Goal: Transaction & Acquisition: Purchase product/service

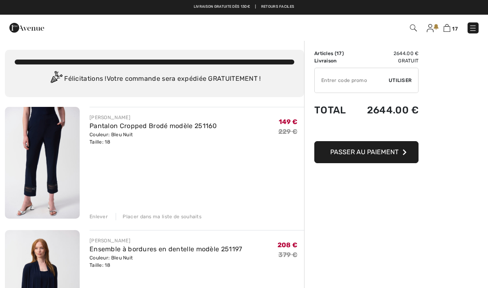
click at [335, 80] on input "TEXT" at bounding box center [351, 80] width 74 height 25
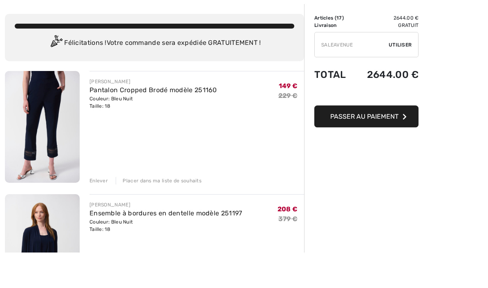
type input "SALEAVENUE"
click at [397, 77] on span "Utiliser" at bounding box center [399, 80] width 23 height 7
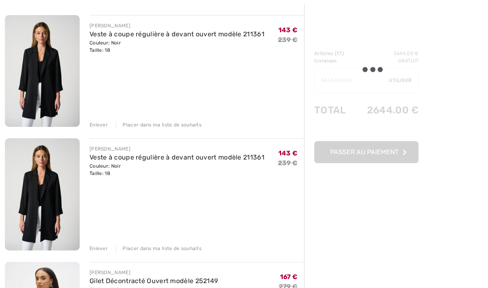
scroll to position [492, 0]
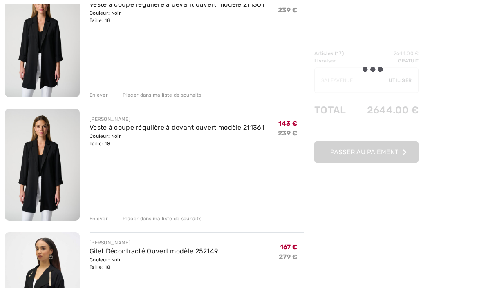
click at [155, 216] on div "Placer dans ma liste de souhaits" at bounding box center [159, 219] width 86 height 7
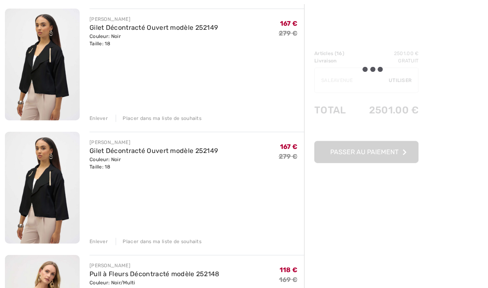
scroll to position [592, 0]
click at [154, 245] on div "Placer dans ma liste de souhaits" at bounding box center [159, 241] width 86 height 7
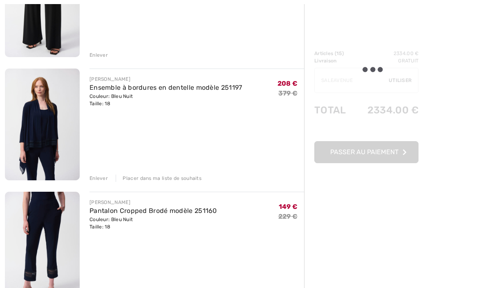
scroll to position [1283, 0]
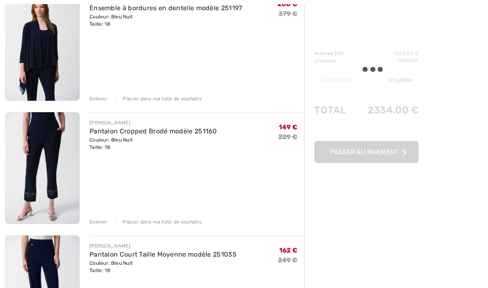
scroll to position [1352, 0]
click at [163, 222] on div "Placer dans ma liste de souhaits" at bounding box center [159, 222] width 86 height 7
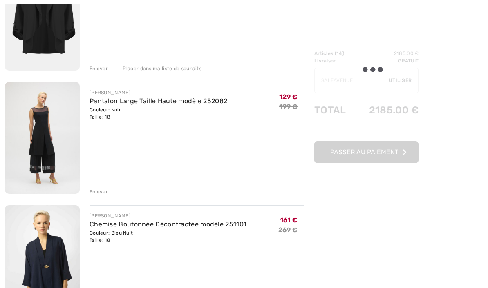
scroll to position [891, 0]
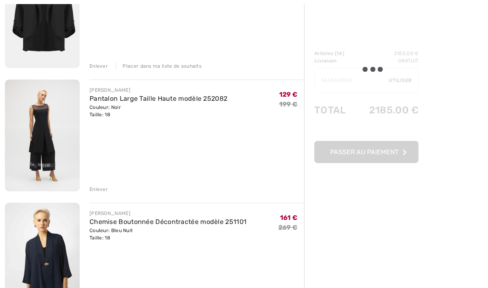
click at [95, 192] on div "Enlever" at bounding box center [98, 189] width 18 height 7
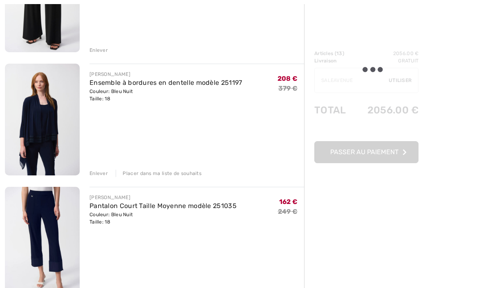
scroll to position [1155, 0]
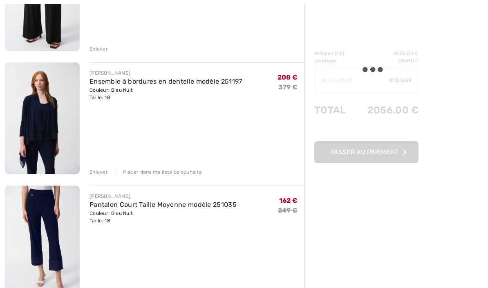
click at [97, 174] on div "Enlever" at bounding box center [98, 172] width 18 height 7
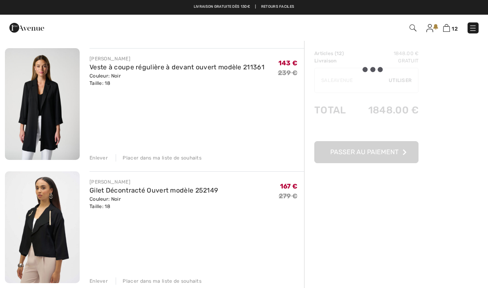
scroll to position [429, 0]
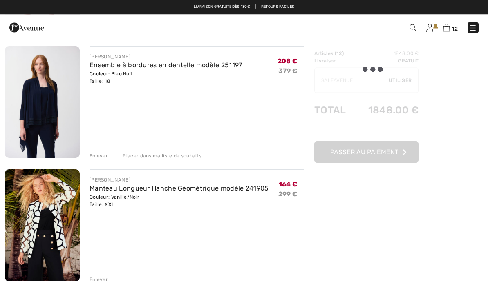
scroll to position [175, 0]
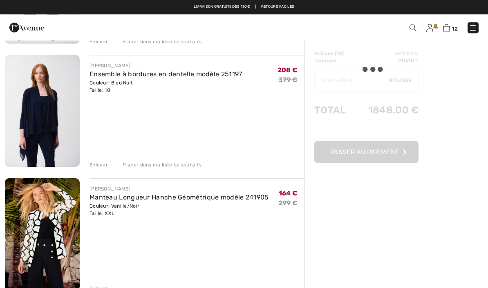
click at [397, 74] on div at bounding box center [366, 107] width 104 height 114
click at [431, 29] on img at bounding box center [429, 28] width 7 height 8
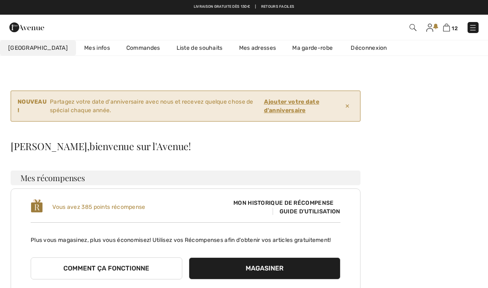
click at [283, 107] on ins "Ajouter votre date d'anniversaire" at bounding box center [291, 106] width 55 height 16
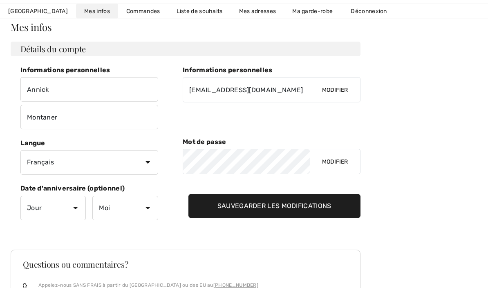
scroll to position [119, 0]
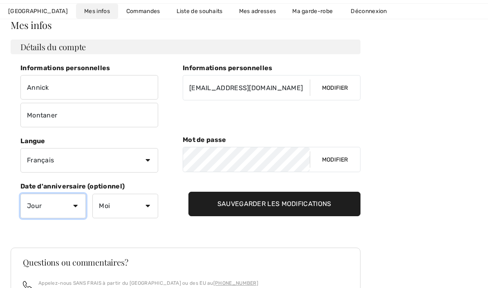
click at [72, 204] on select "Jour 1 2 3 4 5 6 7 8 9 10 11 12 13 14 15 16 17 18 19 20 21 22 23 24 25 26 27 28…" at bounding box center [52, 206] width 65 height 25
select select "2"
click at [146, 205] on select "Moi Janvier Février Mars Avril Mai Juin Juillet Aout Septembre Octobre Novembre…" at bounding box center [124, 206] width 65 height 25
select select "7"
click at [299, 201] on input "Sauvegarder les modifications" at bounding box center [274, 204] width 172 height 25
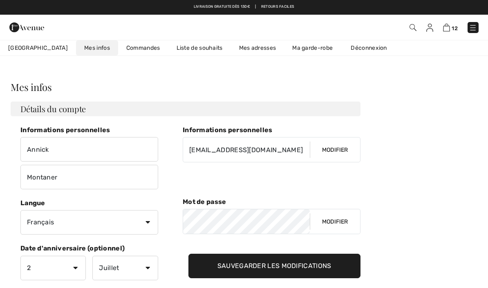
scroll to position [0, 0]
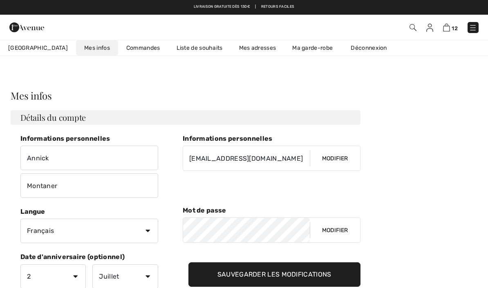
click at [121, 54] on link "Commandes" at bounding box center [143, 47] width 50 height 15
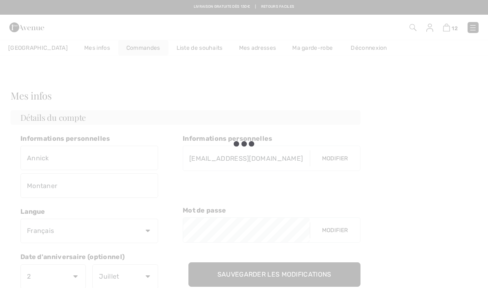
click at [207, 91] on div at bounding box center [244, 144] width 488 height 288
click at [285, 47] on div at bounding box center [244, 144] width 488 height 288
click at [291, 56] on div at bounding box center [244, 144] width 488 height 288
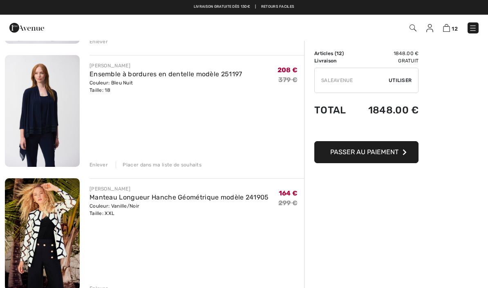
scroll to position [183, 0]
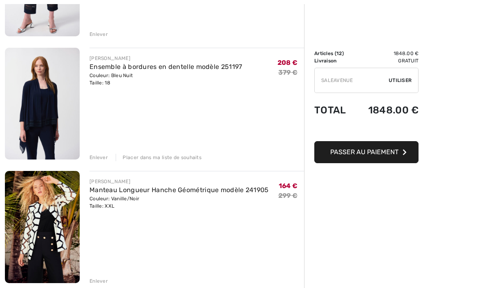
click at [394, 84] on div "✔ Utiliser Enlever" at bounding box center [366, 80] width 104 height 25
click at [390, 81] on span "Utiliser" at bounding box center [399, 80] width 23 height 7
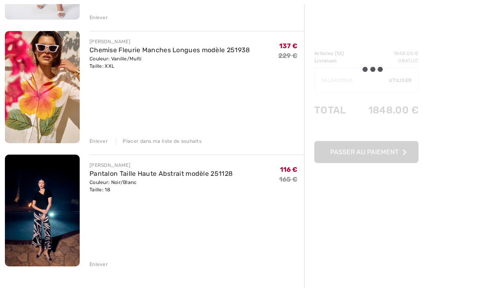
scroll to position [1310, 0]
click at [101, 265] on div "Enlever" at bounding box center [98, 264] width 18 height 7
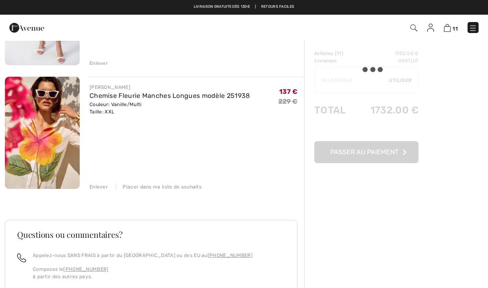
scroll to position [1264, 0]
click at [171, 188] on div "Placer dans ma liste de souhaits" at bounding box center [159, 187] width 86 height 7
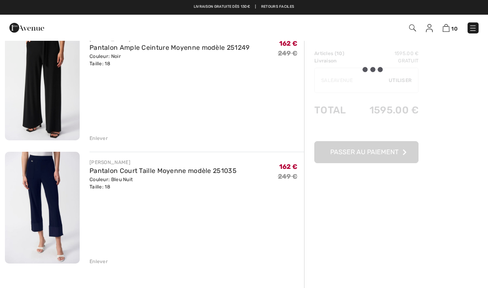
scroll to position [1066, 0]
click at [98, 261] on div "Enlever" at bounding box center [98, 262] width 18 height 7
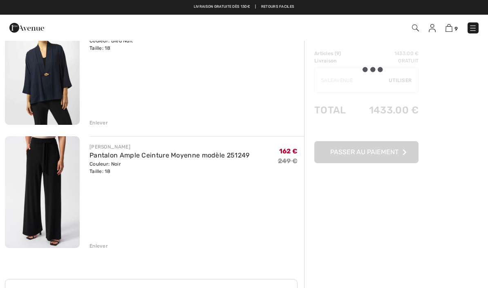
scroll to position [956, 0]
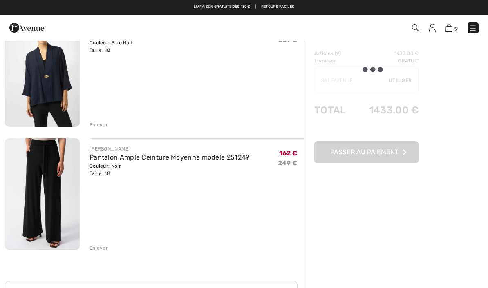
click at [89, 248] on div "Enlever" at bounding box center [98, 248] width 18 height 7
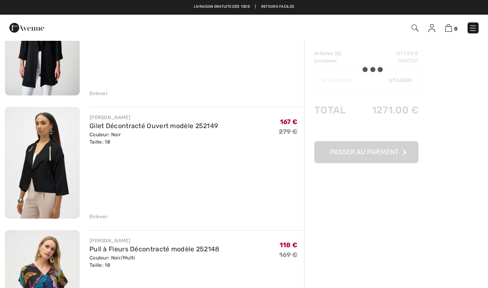
scroll to position [486, 0]
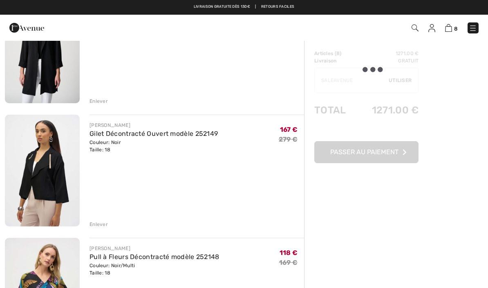
click at [150, 186] on div "JOSEPH RIBKOFF Gilet Décontracté Ouvert modèle 252149 Couleur: Noir Taille: 18 …" at bounding box center [196, 172] width 214 height 114
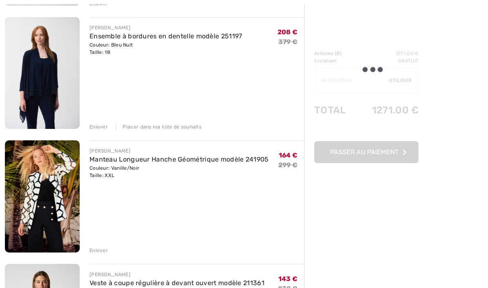
scroll to position [213, 0]
click at [97, 244] on div "JOSEPH RIBKOFF Manteau Longueur Hanche Géométrique modèle 241905 Couleur: Vanil…" at bounding box center [196, 198] width 214 height 114
click at [96, 251] on div "Enlever" at bounding box center [98, 251] width 18 height 7
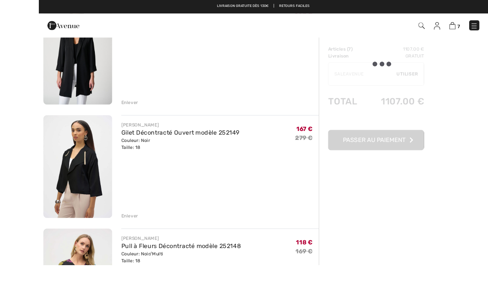
scroll to position [403, 0]
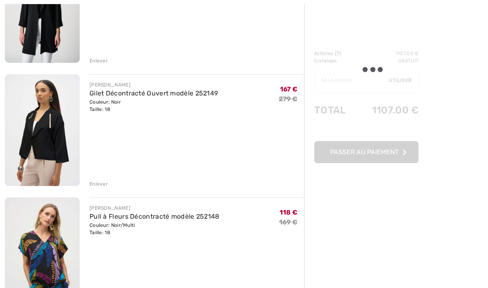
click at [103, 184] on div "Enlever" at bounding box center [98, 184] width 18 height 7
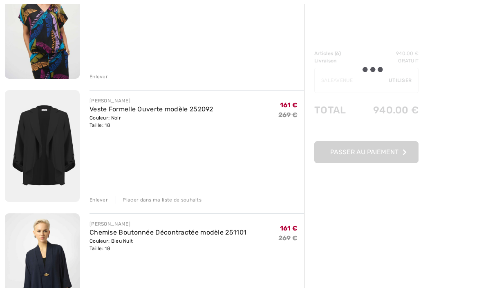
scroll to position [512, 0]
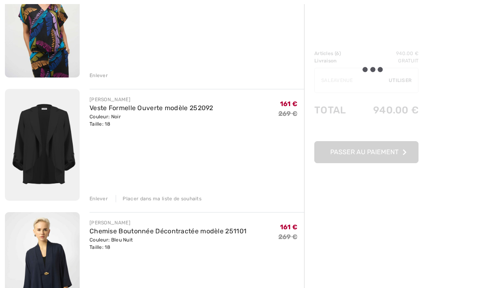
click at [128, 110] on link "Veste Formelle Ouverte modèle 252092" at bounding box center [151, 108] width 124 height 8
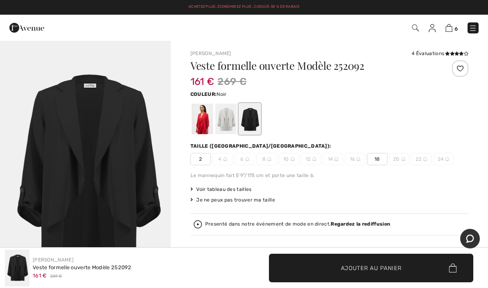
click at [452, 27] on img at bounding box center [448, 28] width 7 height 8
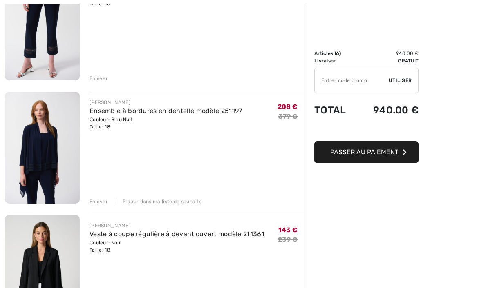
scroll to position [141, 0]
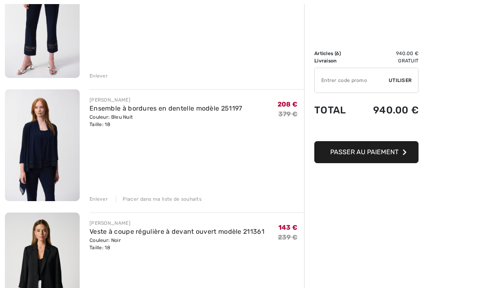
click at [341, 80] on input "TEXT" at bounding box center [351, 80] width 74 height 25
type input "SALEAVENUE"
click at [399, 85] on div "✔ Utiliser Enlever" at bounding box center [366, 80] width 104 height 25
click at [391, 83] on span "Utiliser" at bounding box center [399, 80] width 23 height 7
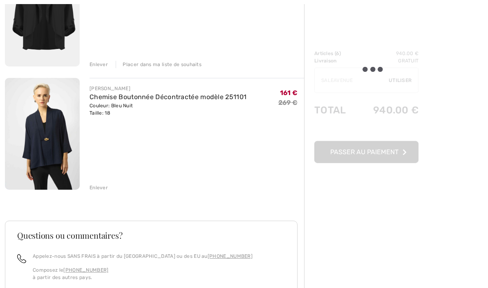
scroll to position [641, 0]
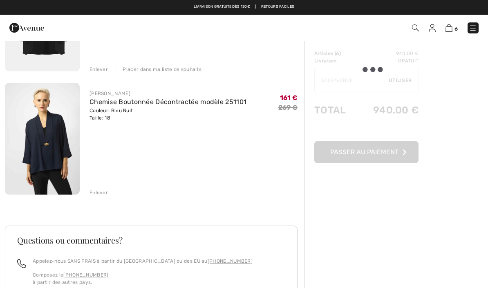
click at [52, 157] on img at bounding box center [42, 139] width 75 height 112
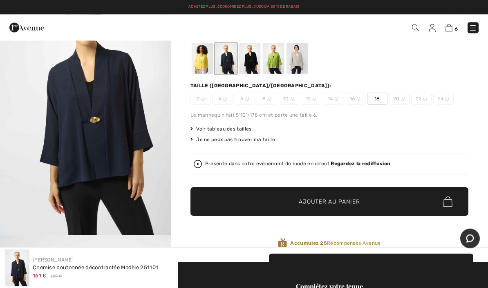
scroll to position [52, 0]
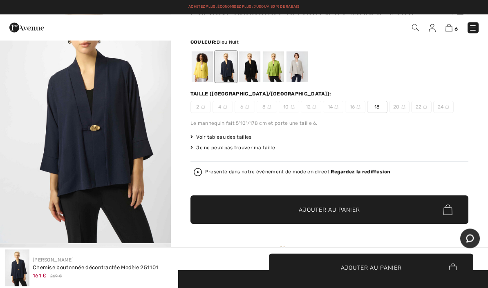
click at [452, 27] on img at bounding box center [448, 28] width 7 height 8
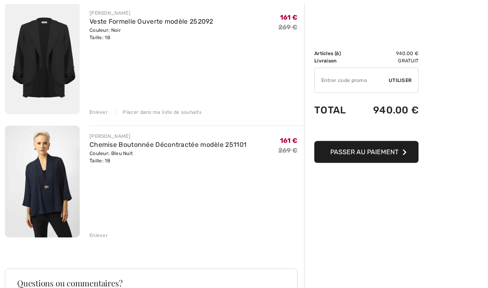
scroll to position [599, 0]
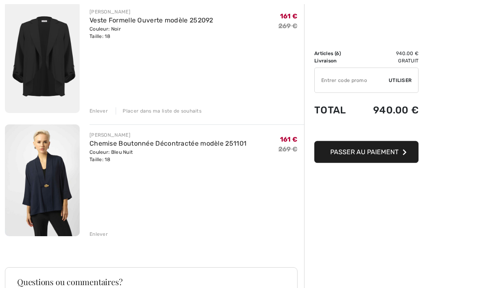
click at [107, 236] on div "Enlever" at bounding box center [98, 234] width 18 height 7
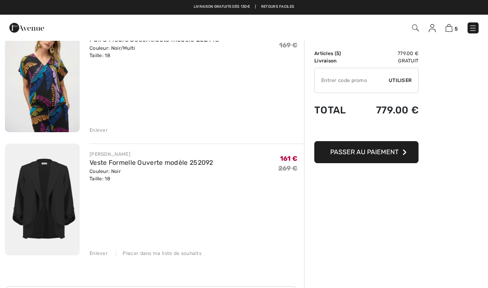
scroll to position [458, 0]
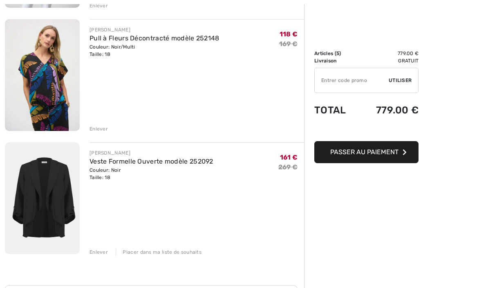
click at [336, 74] on input "TEXT" at bounding box center [351, 80] width 74 height 25
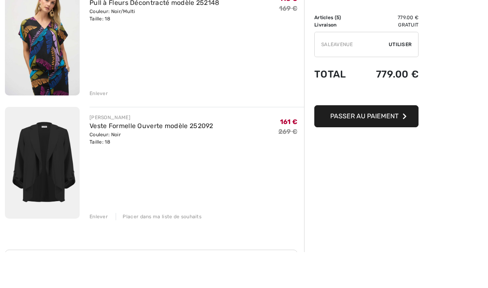
type input "SALEAVENUE"
click at [401, 77] on span "Utiliser" at bounding box center [399, 80] width 23 height 7
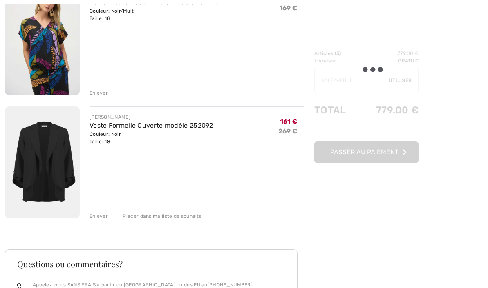
click at [225, 155] on div "[PERSON_NAME] Veste Formelle Ouverte modèle 252092 Couleur: Noir Taille: 18 Ven…" at bounding box center [196, 164] width 214 height 114
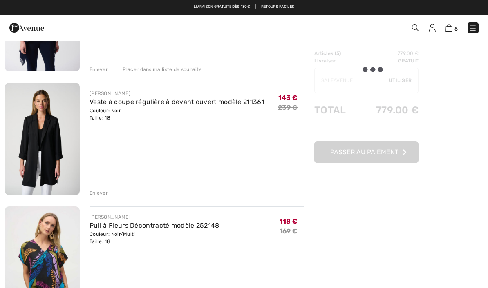
scroll to position [270, 0]
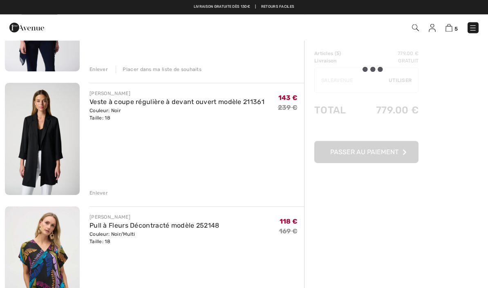
click at [52, 145] on img at bounding box center [42, 139] width 75 height 112
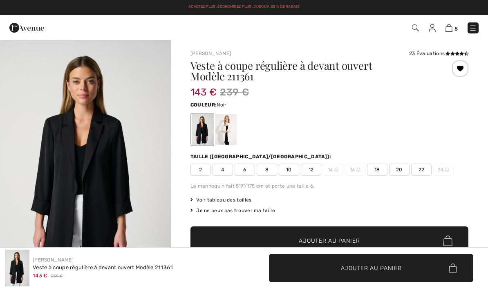
checkbox input "true"
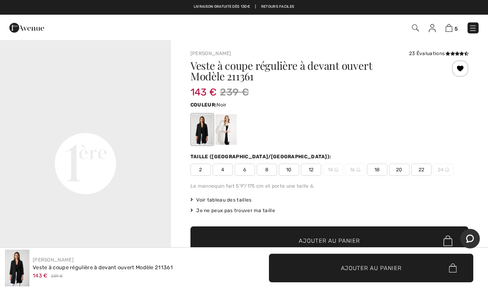
scroll to position [515, 0]
click at [105, 122] on video "Your browser does not support the video tag." at bounding box center [85, 79] width 171 height 85
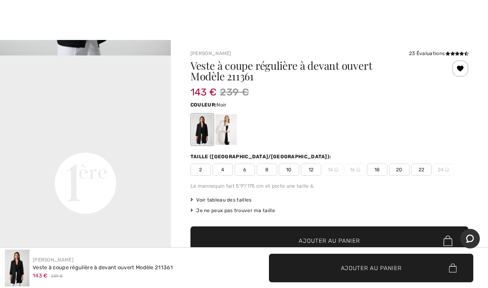
scroll to position [13, 0]
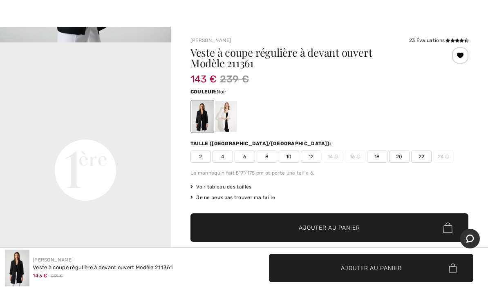
click at [426, 41] on div "23 Évaluations" at bounding box center [438, 40] width 59 height 7
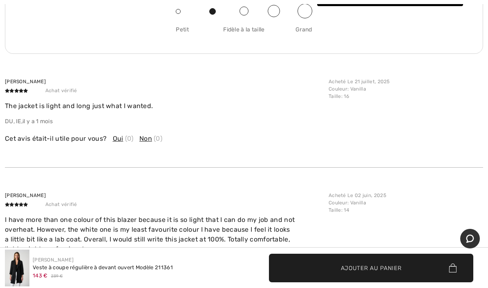
scroll to position [1213, 0]
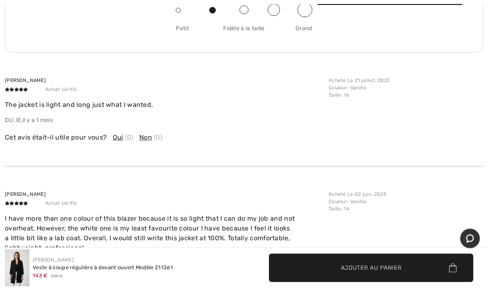
click at [6, 219] on p "I have more than one colour of this blazer because it is so light that I can do…" at bounding box center [164, 233] width 319 height 39
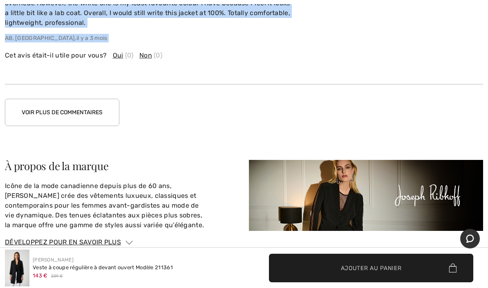
scroll to position [1388, 0]
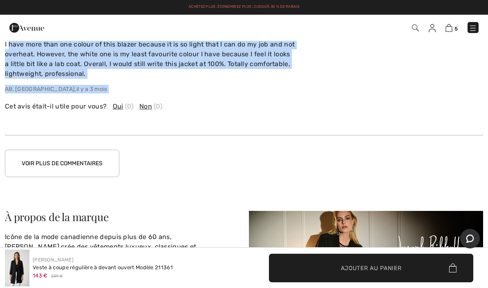
click at [87, 150] on button "Voir plus de commentaires" at bounding box center [62, 163] width 114 height 27
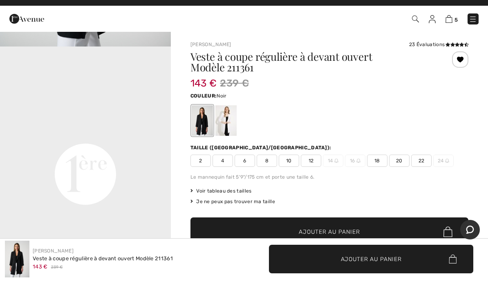
scroll to position [9, 0]
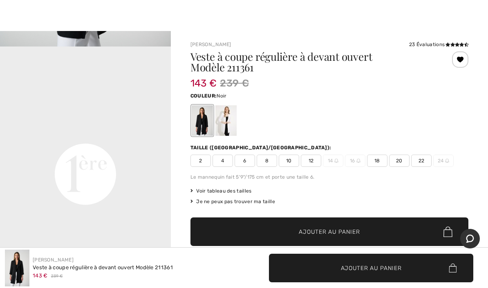
click at [379, 161] on span "18" at bounding box center [377, 161] width 20 height 12
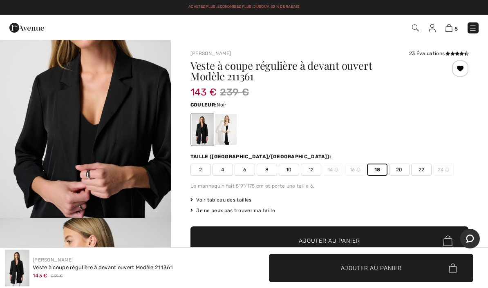
scroll to position [860, 0]
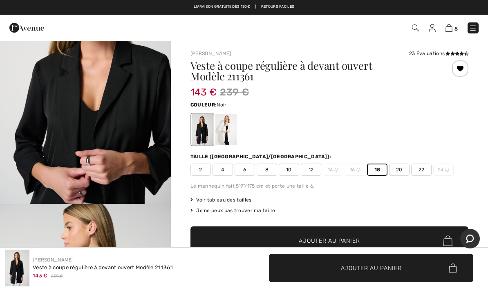
click at [452, 30] on img at bounding box center [448, 28] width 7 height 8
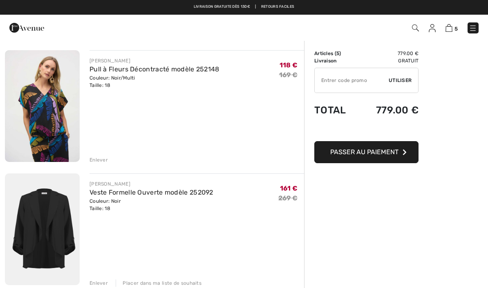
scroll to position [419, 0]
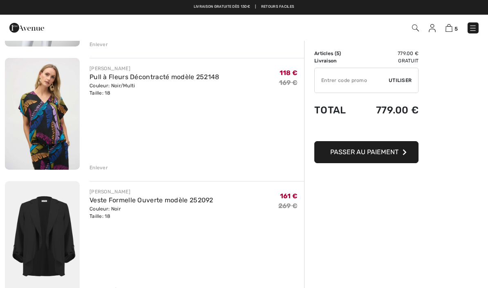
click at [43, 131] on img at bounding box center [42, 114] width 75 height 112
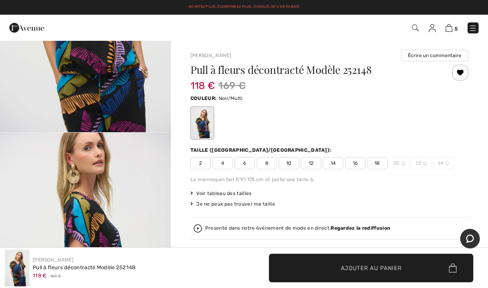
click at [205, 175] on div "Pull à fleurs décontracté Modèle 252148 118 € 169 € Couleur: Noir/Multi Taille …" at bounding box center [329, 196] width 278 height 262
click at [451, 27] on img at bounding box center [448, 28] width 7 height 8
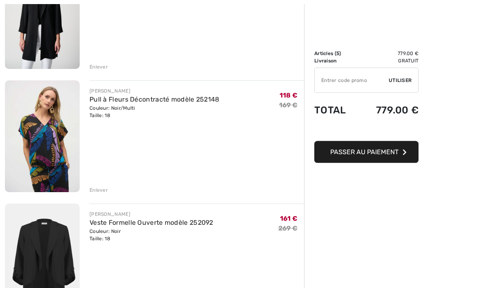
scroll to position [413, 0]
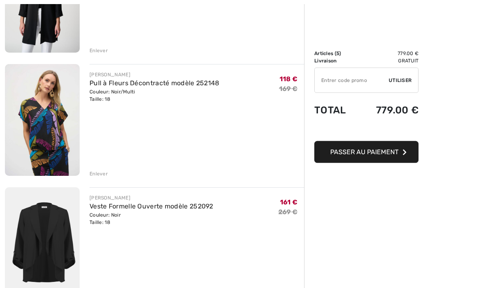
click at [53, 248] on img at bounding box center [42, 244] width 75 height 112
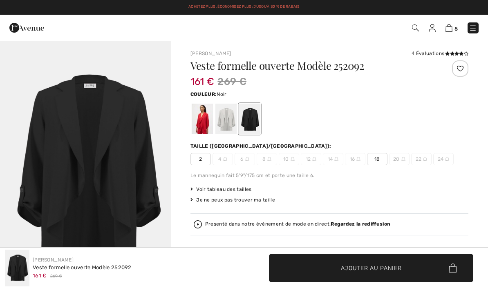
checkbox input "true"
click at [440, 54] on div "4 Évaluations" at bounding box center [439, 53] width 57 height 7
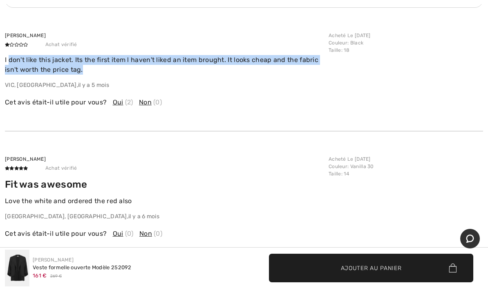
scroll to position [1530, 0]
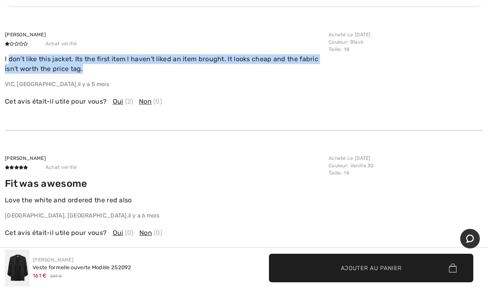
click at [11, 198] on p "Love the white and ordered the red also" at bounding box center [164, 201] width 319 height 10
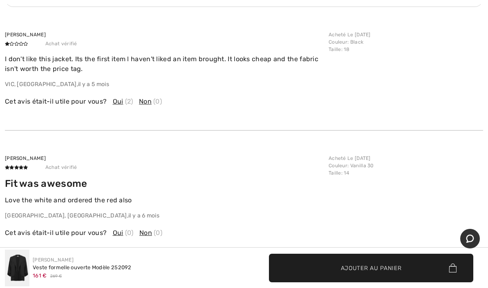
click at [12, 198] on p "Love the white and ordered the red also" at bounding box center [164, 201] width 319 height 10
click at [13, 197] on p "Love the white and ordered the red also" at bounding box center [164, 201] width 319 height 10
click at [18, 198] on p "Love the white and ordered the red also" at bounding box center [164, 201] width 319 height 10
click at [18, 196] on p "Love the white and ordered the red also" at bounding box center [164, 201] width 319 height 10
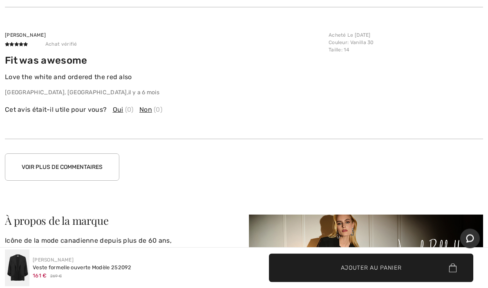
scroll to position [1653, 0]
click at [91, 164] on button "Voir plus de commentaires" at bounding box center [62, 167] width 114 height 27
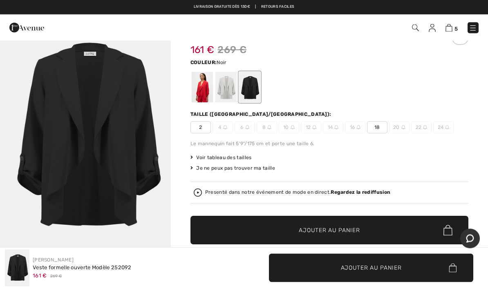
scroll to position [0, 0]
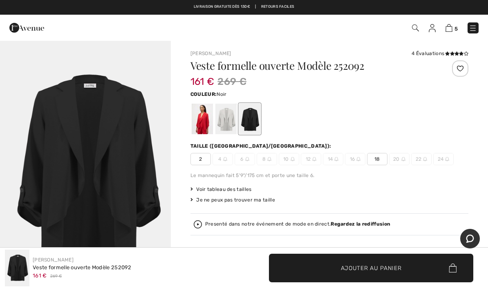
click at [450, 31] on img at bounding box center [448, 28] width 7 height 8
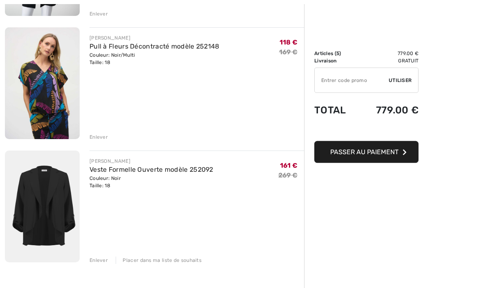
scroll to position [484, 0]
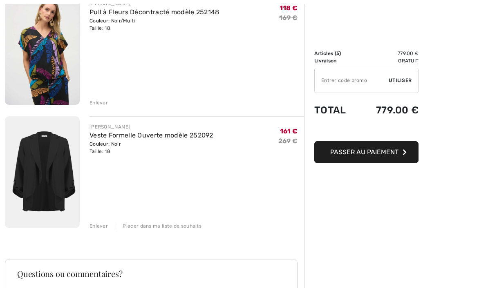
click at [169, 226] on div "Placer dans ma liste de souhaits" at bounding box center [159, 226] width 86 height 7
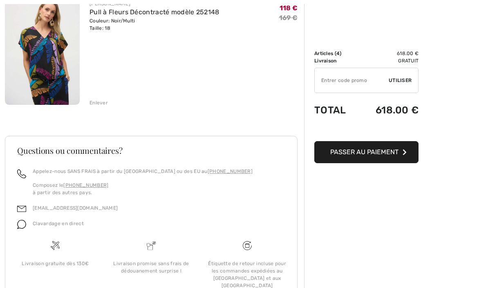
click at [346, 80] on input "TEXT" at bounding box center [351, 80] width 74 height 25
type input "SALEAVENUE"
click at [395, 81] on span "Utiliser" at bounding box center [399, 80] width 23 height 7
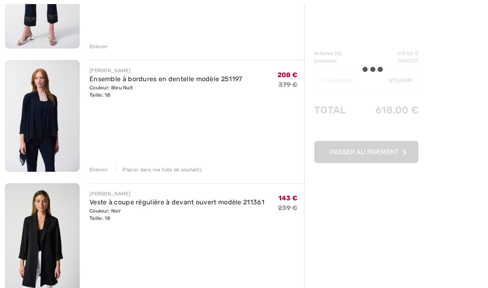
scroll to position [170, 0]
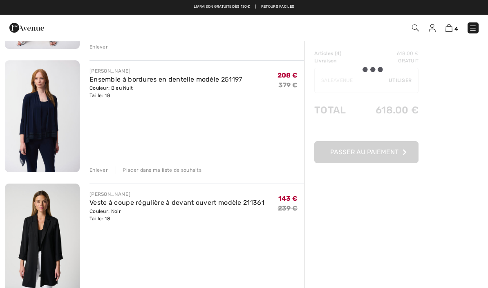
click at [123, 206] on link "Veste à coupe régulière à devant ouvert modèle 211361" at bounding box center [176, 203] width 175 height 8
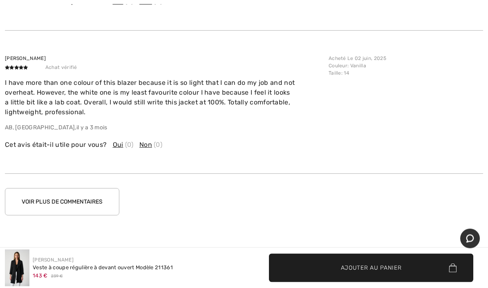
scroll to position [1350, 0]
click at [95, 188] on button "Voir plus de commentaires" at bounding box center [62, 201] width 114 height 27
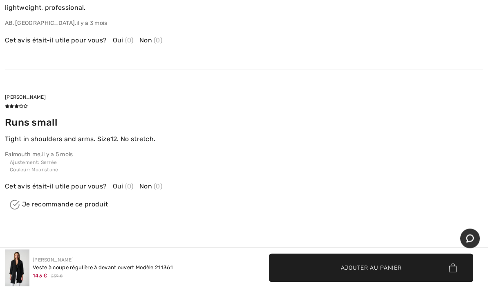
scroll to position [1454, 0]
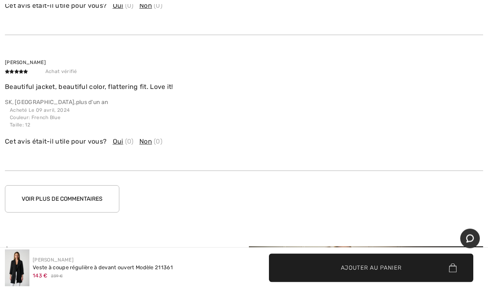
click at [85, 190] on button "Voir plus de commentaires" at bounding box center [62, 199] width 114 height 27
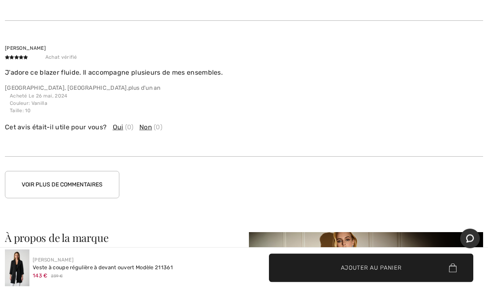
scroll to position [2269, 0]
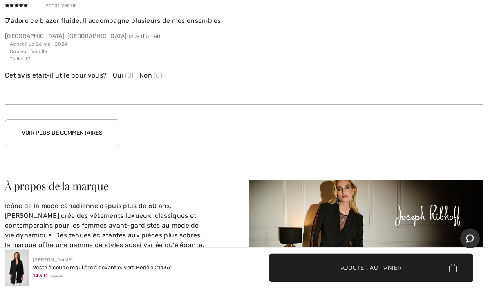
click at [100, 120] on button "Voir plus de commentaires" at bounding box center [62, 133] width 114 height 27
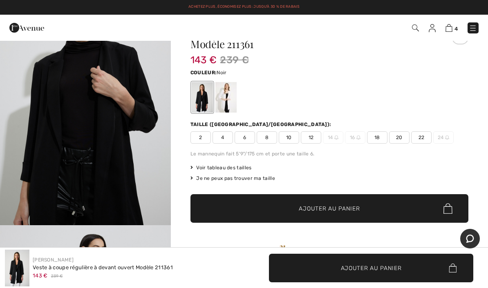
scroll to position [0, 0]
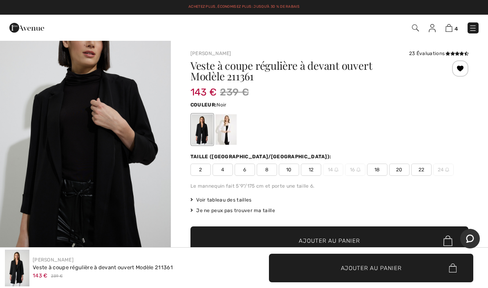
click at [452, 28] on img at bounding box center [448, 28] width 7 height 8
click at [448, 29] on img at bounding box center [448, 28] width 7 height 8
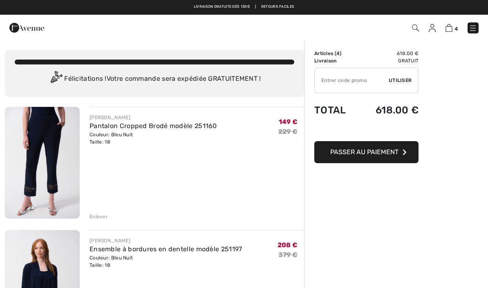
scroll to position [4, 0]
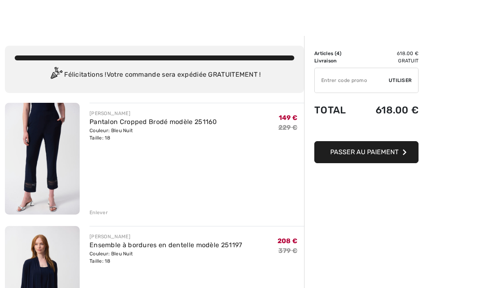
click at [338, 82] on input "TEXT" at bounding box center [351, 80] width 74 height 25
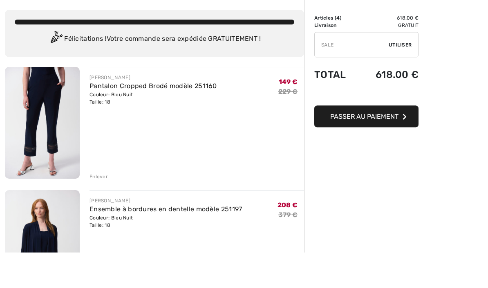
type input "SALE"
click at [394, 77] on span "Utiliser" at bounding box center [399, 80] width 23 height 7
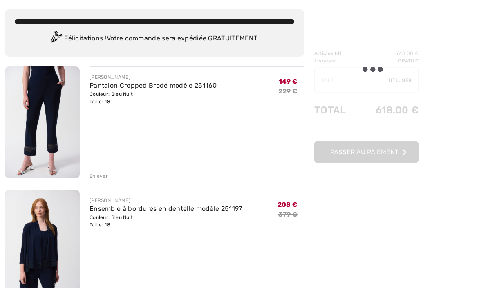
scroll to position [40, 0]
click at [346, 84] on div at bounding box center [366, 107] width 104 height 114
click at [351, 83] on div at bounding box center [366, 107] width 104 height 114
click at [361, 77] on div at bounding box center [366, 107] width 104 height 114
click at [360, 81] on div at bounding box center [366, 107] width 104 height 114
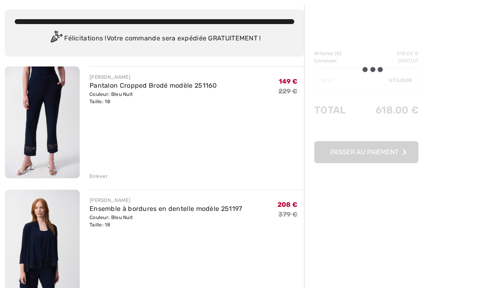
click at [364, 80] on div at bounding box center [366, 107] width 104 height 114
click at [363, 74] on div at bounding box center [366, 107] width 104 height 114
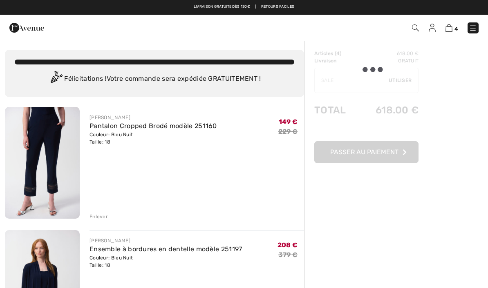
click at [450, 30] on img at bounding box center [448, 28] width 7 height 8
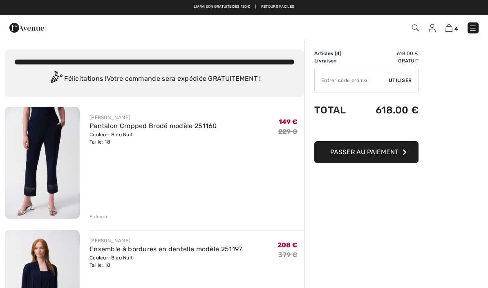
click at [335, 80] on input "TEXT" at bounding box center [351, 80] width 74 height 25
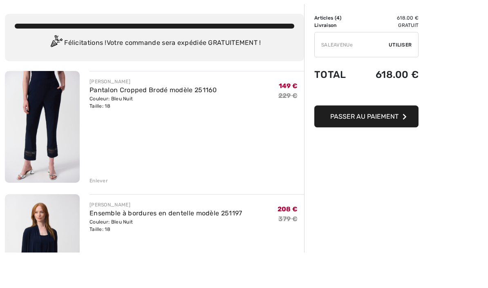
type input "SALEAVENUE"
click at [392, 77] on span "Utiliser" at bounding box center [399, 80] width 23 height 7
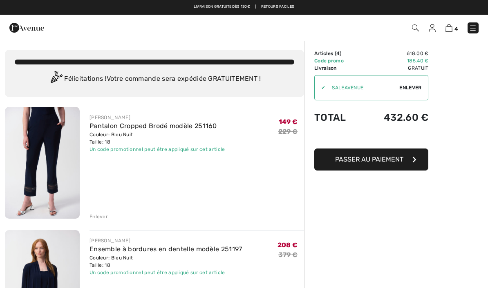
click at [474, 30] on img at bounding box center [472, 28] width 8 height 8
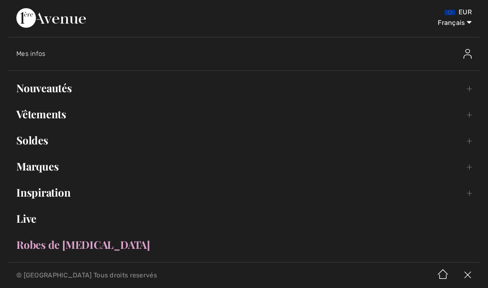
click at [37, 144] on link "Soldes Toggle submenu" at bounding box center [243, 141] width 471 height 18
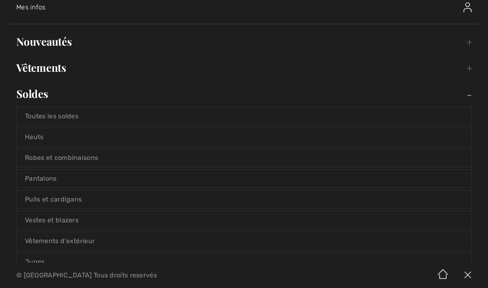
scroll to position [51, 0]
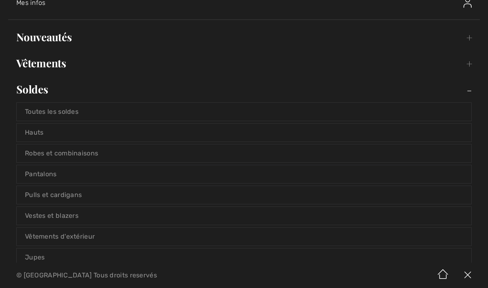
click at [50, 174] on link "Pantalons" at bounding box center [244, 174] width 454 height 18
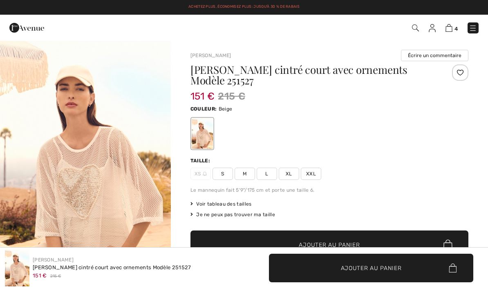
checkbox input "true"
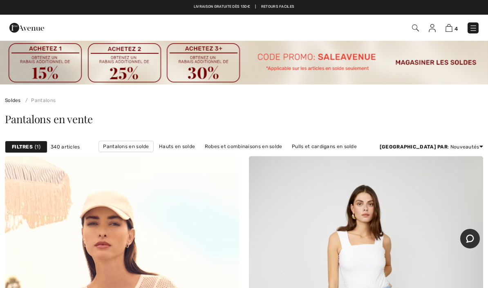
click at [27, 148] on strong "Filtres" at bounding box center [22, 146] width 21 height 7
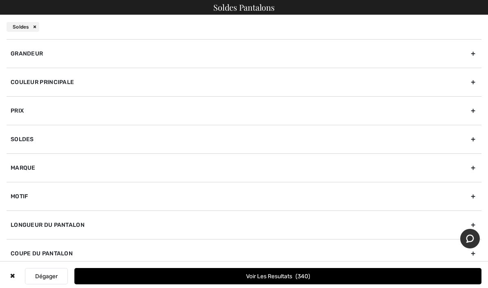
click at [84, 56] on div "Grandeur" at bounding box center [244, 53] width 475 height 29
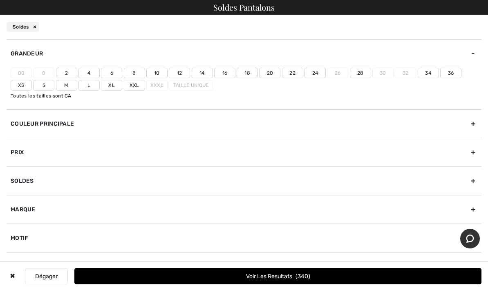
click at [248, 72] on label "18" at bounding box center [246, 73] width 21 height 11
click at [0, 0] on input"] "18" at bounding box center [0, 0] width 0 height 0
click at [137, 90] on label "Xxl" at bounding box center [134, 85] width 21 height 11
click at [0, 0] on input"] "Xxl" at bounding box center [0, 0] width 0 height 0
click at [279, 279] on button "Voir les resultats 82" at bounding box center [277, 276] width 407 height 16
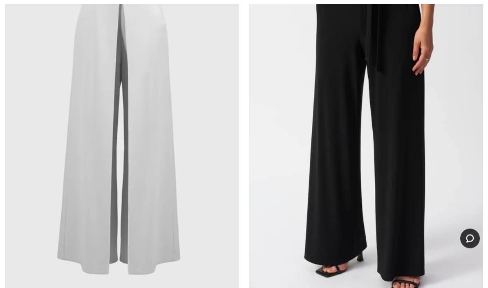
scroll to position [5859, 0]
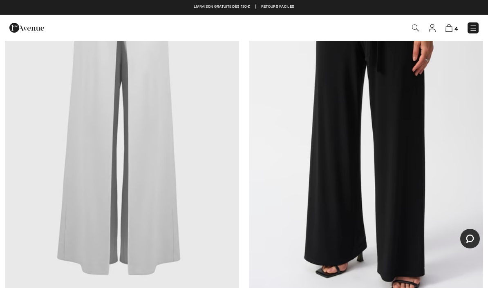
click at [406, 213] on img at bounding box center [366, 128] width 234 height 351
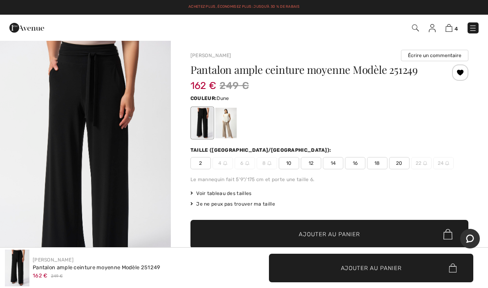
click at [230, 122] on div at bounding box center [225, 123] width 21 height 31
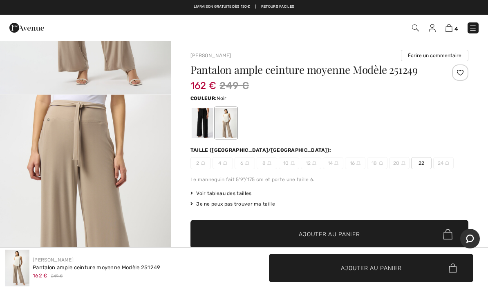
click at [203, 126] on div at bounding box center [202, 123] width 21 height 31
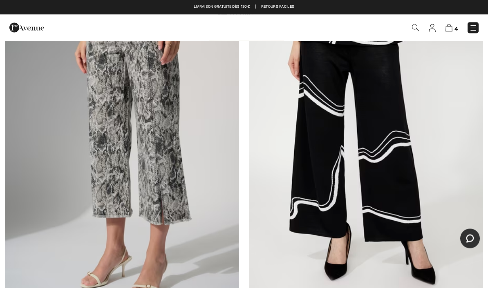
scroll to position [2130, 0]
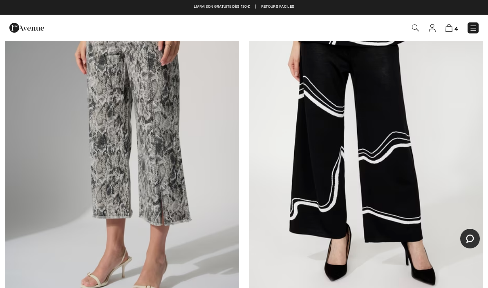
click at [400, 172] on img at bounding box center [366, 145] width 234 height 351
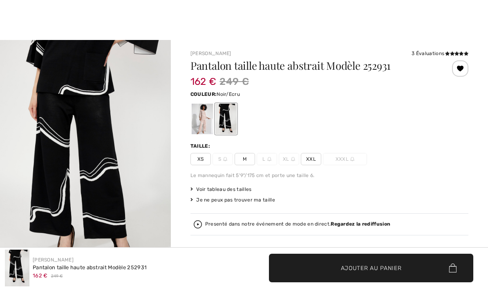
checkbox input "true"
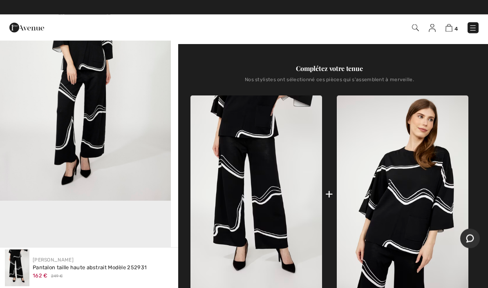
scroll to position [262, 0]
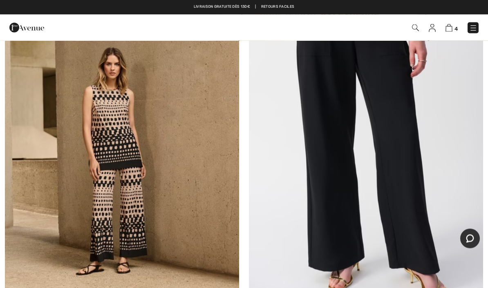
scroll to position [6632, 0]
click at [454, 149] on img at bounding box center [366, 135] width 234 height 351
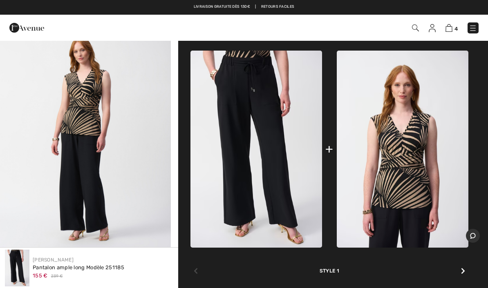
scroll to position [256, 0]
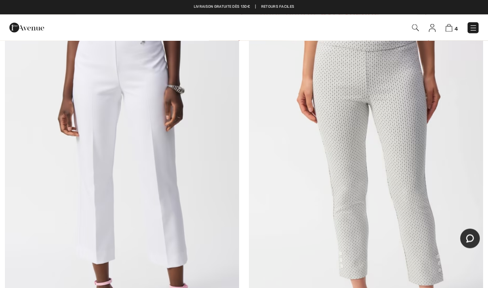
scroll to position [8610, 0]
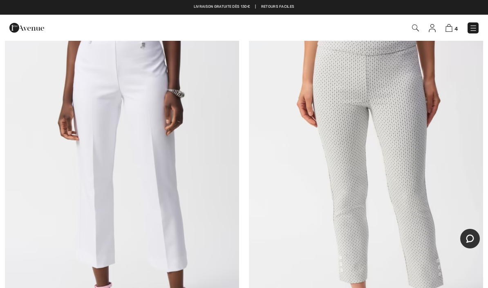
click at [168, 177] on img at bounding box center [122, 190] width 234 height 351
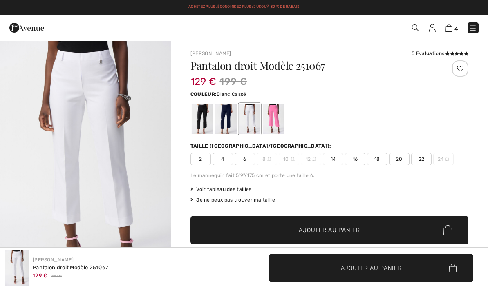
checkbox input "true"
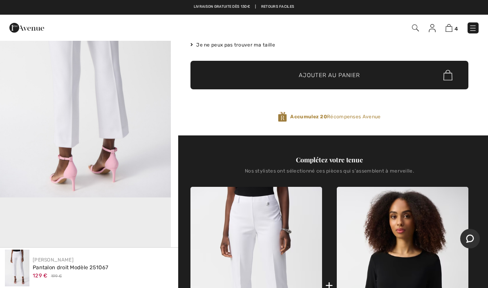
scroll to position [127, 0]
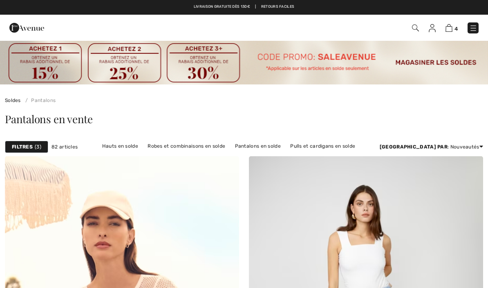
checkbox input "true"
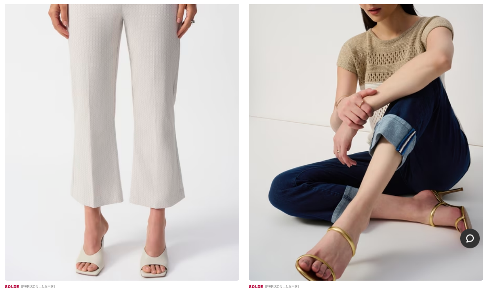
scroll to position [9091, 0]
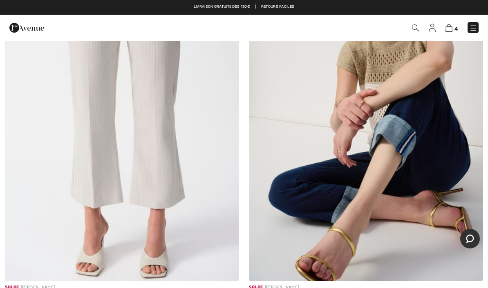
click at [449, 167] on img at bounding box center [366, 105] width 234 height 351
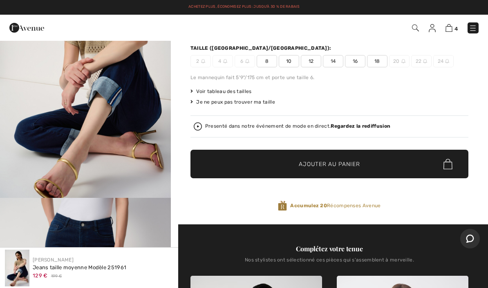
scroll to position [72, 0]
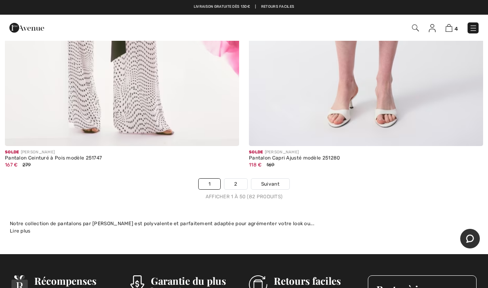
scroll to position [10088, 0]
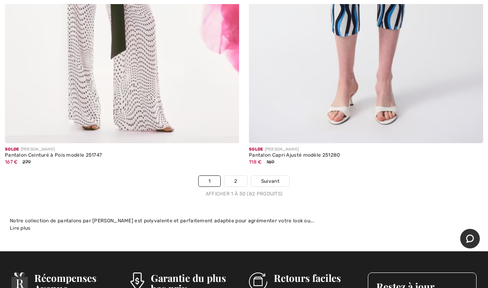
click at [238, 178] on link "2" at bounding box center [235, 181] width 22 height 11
click at [245, 176] on link "2" at bounding box center [235, 181] width 22 height 11
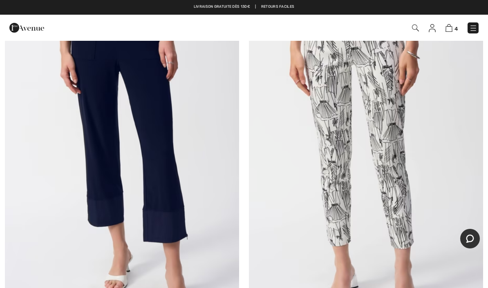
scroll to position [1736, 0]
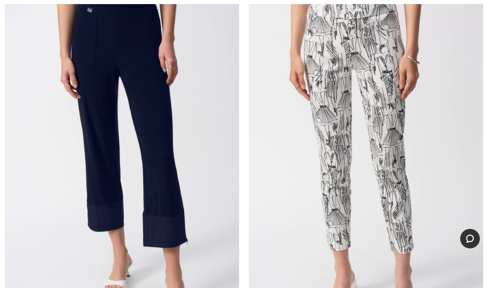
click at [152, 163] on img at bounding box center [122, 156] width 234 height 351
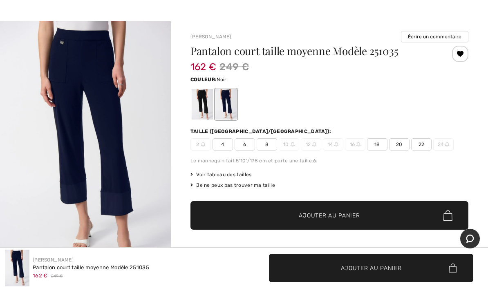
click at [201, 112] on div at bounding box center [202, 104] width 21 height 31
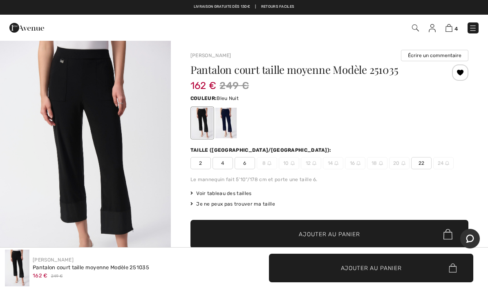
click at [226, 127] on div at bounding box center [225, 123] width 21 height 31
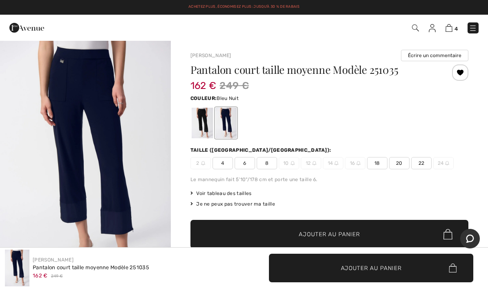
click at [376, 162] on span "18" at bounding box center [377, 163] width 20 height 12
click at [347, 234] on span "Ajouter au panier" at bounding box center [329, 234] width 61 height 9
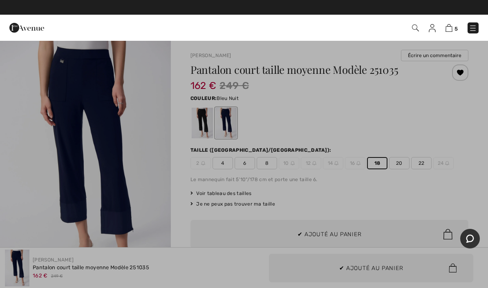
click at [355, 201] on div at bounding box center [244, 144] width 488 height 288
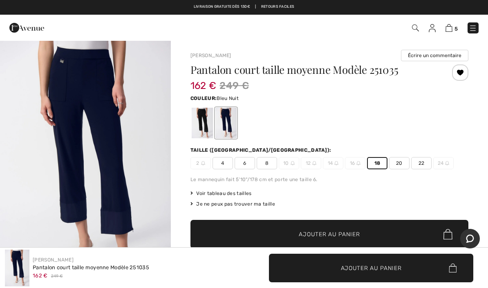
click at [336, 234] on span "Ajouter au panier" at bounding box center [329, 234] width 61 height 9
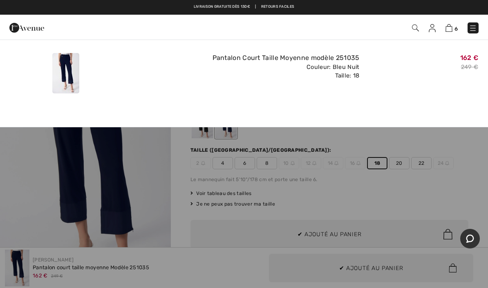
click at [469, 192] on div at bounding box center [244, 144] width 488 height 288
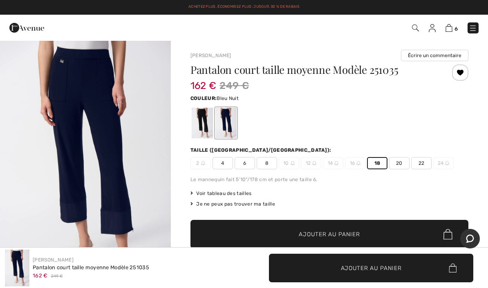
click at [474, 30] on img at bounding box center [472, 28] width 8 height 8
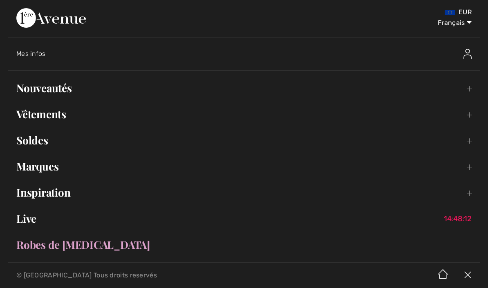
click at [55, 92] on link "Nouveautés Toggle submenu" at bounding box center [243, 88] width 471 height 18
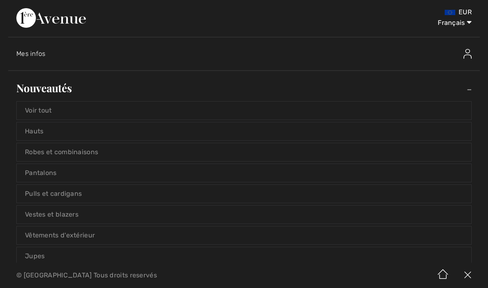
click at [51, 173] on link "Pantalons" at bounding box center [244, 173] width 454 height 18
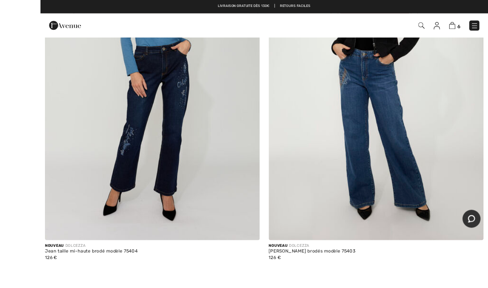
scroll to position [3793, 0]
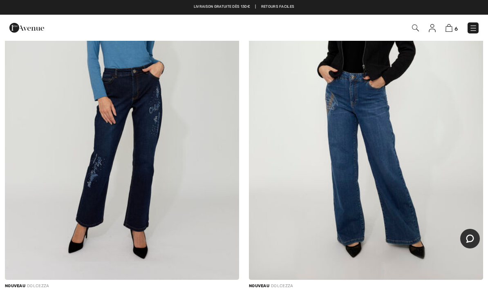
click at [148, 201] on img at bounding box center [122, 104] width 234 height 351
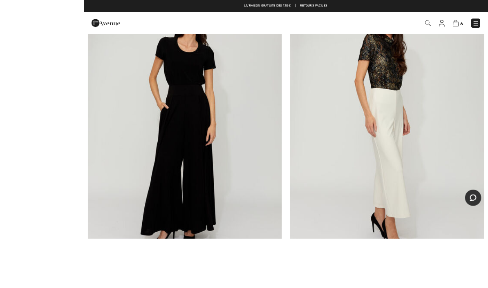
scroll to position [4201, 0]
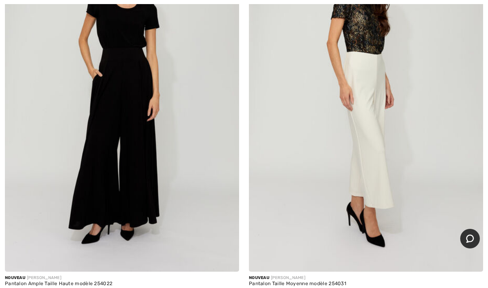
click at [365, 100] on img at bounding box center [366, 96] width 234 height 351
click at [374, 103] on img at bounding box center [366, 96] width 234 height 351
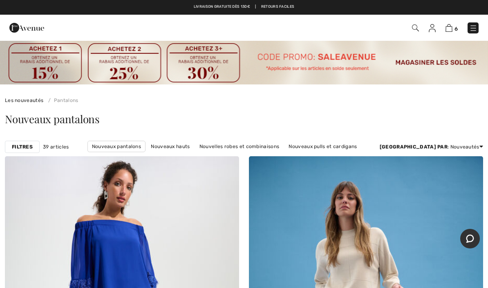
click at [194, 149] on link "Nouveaux hauts" at bounding box center [170, 146] width 47 height 11
click at [194, 151] on link "Nouveaux hauts" at bounding box center [170, 146] width 47 height 11
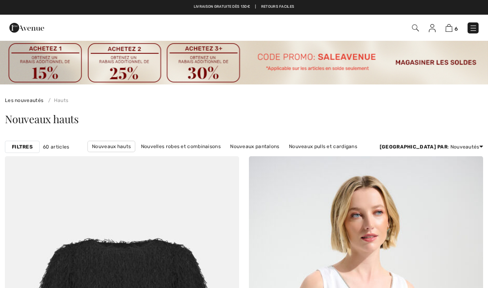
checkbox input "true"
click at [27, 148] on strong "Filtres" at bounding box center [22, 146] width 21 height 7
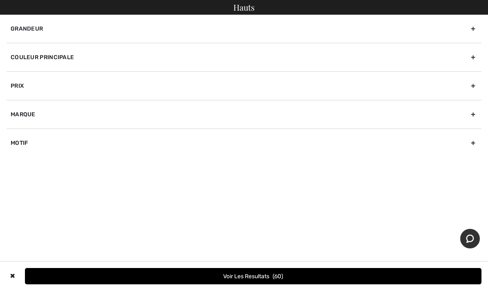
click at [127, 30] on div "Grandeur" at bounding box center [244, 29] width 475 height 28
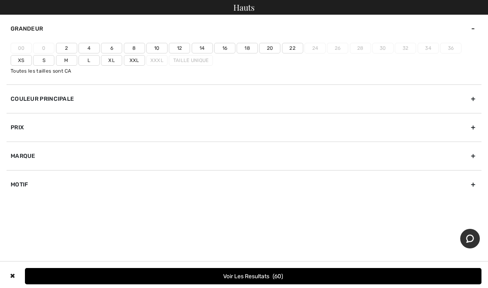
click at [249, 53] on label "18" at bounding box center [246, 48] width 21 height 11
click at [0, 0] on input"] "18" at bounding box center [0, 0] width 0 height 0
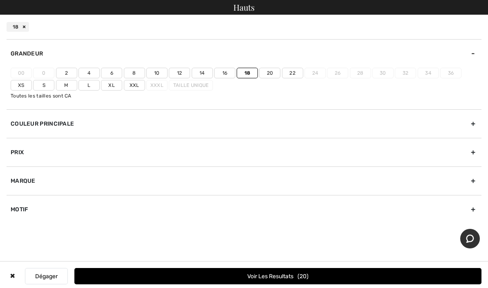
click at [138, 88] on label "Xxl" at bounding box center [134, 85] width 21 height 11
click at [0, 0] on input"] "Xxl" at bounding box center [0, 0] width 0 height 0
click at [298, 277] on span "43" at bounding box center [303, 276] width 11 height 7
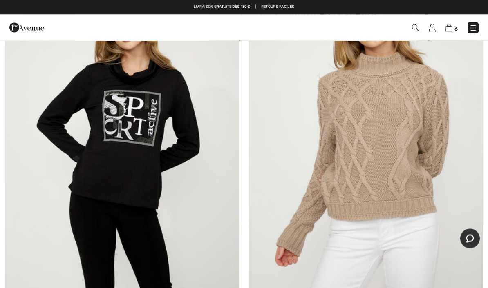
scroll to position [5047, 0]
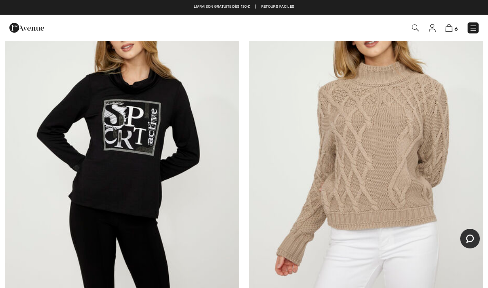
click at [477, 25] on link at bounding box center [472, 27] width 11 height 11
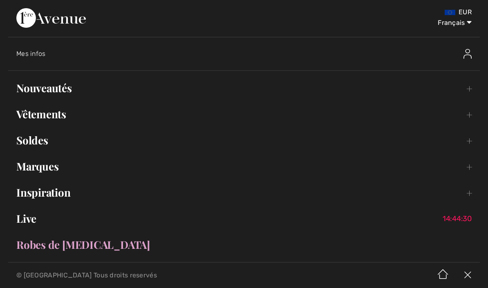
click at [476, 26] on div "EUR Français English Français" at bounding box center [243, 18] width 471 height 37
click at [66, 89] on link "Nouveautés Toggle submenu" at bounding box center [243, 88] width 471 height 18
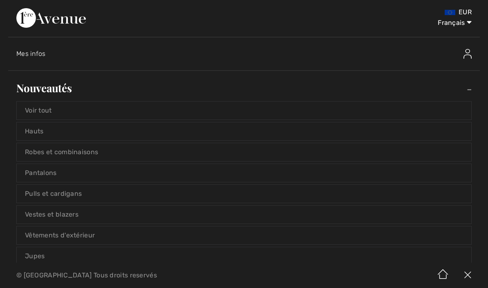
click at [68, 109] on link "Voir tout" at bounding box center [244, 111] width 454 height 18
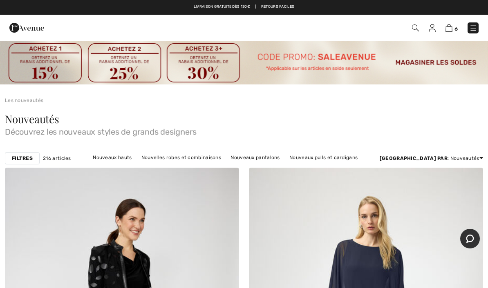
click at [26, 158] on strong "Filtres" at bounding box center [22, 158] width 21 height 7
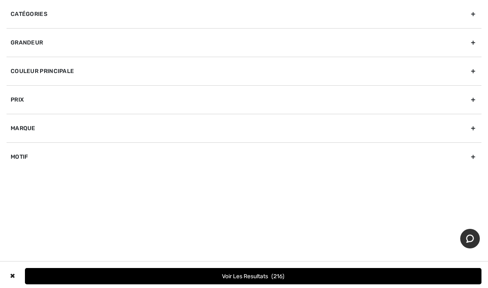
click at [127, 45] on div "Grandeur" at bounding box center [244, 42] width 475 height 29
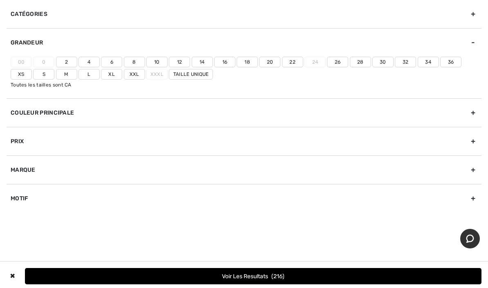
click at [249, 66] on label "18" at bounding box center [246, 62] width 21 height 11
click at [0, 0] on input"] "18" at bounding box center [0, 0] width 0 height 0
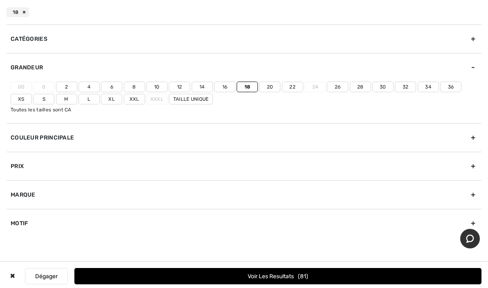
click at [114, 103] on label "Xl" at bounding box center [111, 99] width 21 height 11
click at [0, 0] on input"] "Xl" at bounding box center [0, 0] width 0 height 0
click at [139, 100] on label "Xxl" at bounding box center [134, 99] width 21 height 11
click at [0, 0] on input"] "Xxl" at bounding box center [0, 0] width 0 height 0
click at [111, 100] on label "Xl" at bounding box center [111, 99] width 21 height 11
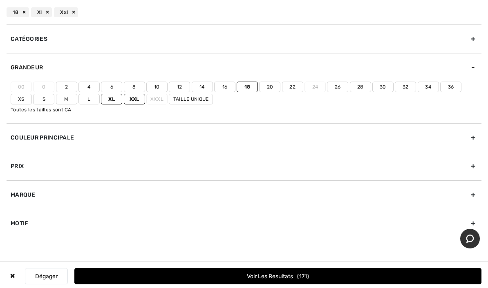
click at [0, 0] on input"] "Xl" at bounding box center [0, 0] width 0 height 0
click at [271, 273] on button "Voir les resultats 165" at bounding box center [277, 276] width 407 height 16
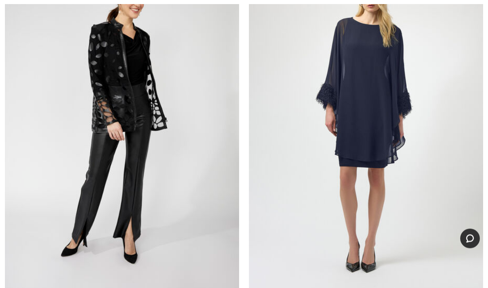
scroll to position [222, 0]
click at [453, 158] on img at bounding box center [366, 121] width 234 height 351
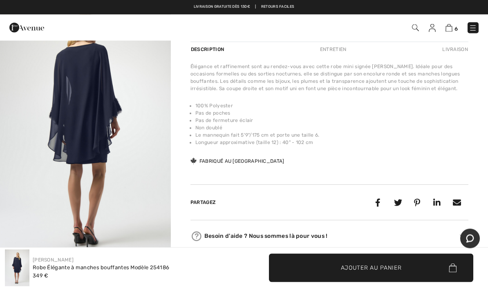
scroll to position [284, 0]
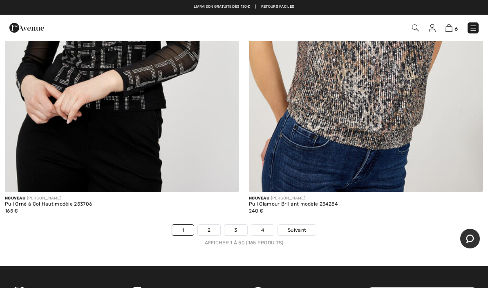
scroll to position [10038, 0]
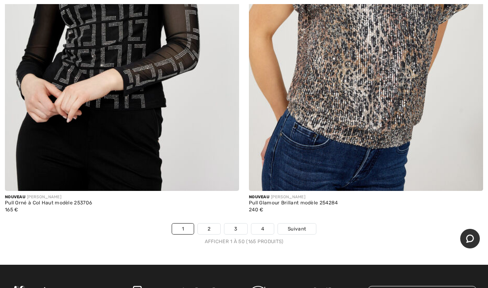
click at [214, 224] on link "2" at bounding box center [209, 229] width 22 height 11
click at [212, 224] on link "2" at bounding box center [209, 229] width 22 height 11
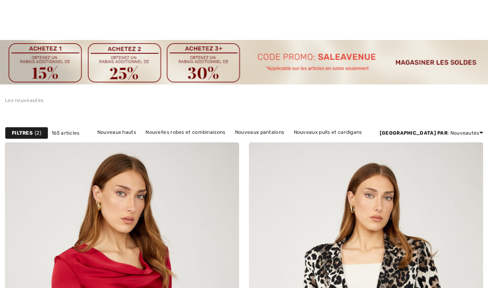
checkbox input "true"
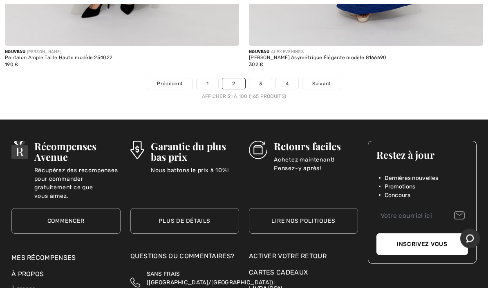
scroll to position [10129, 0]
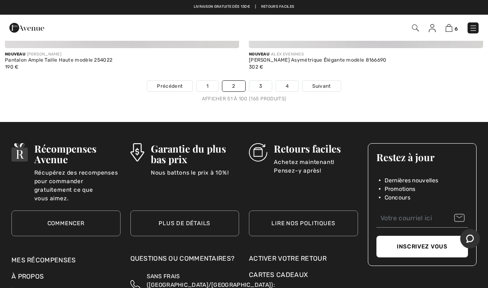
click at [257, 81] on link "3" at bounding box center [260, 86] width 22 height 11
click at [263, 81] on link "3" at bounding box center [260, 86] width 22 height 11
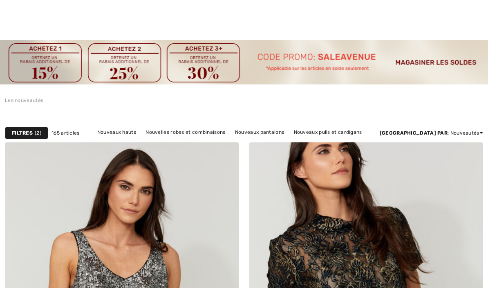
checkbox input "true"
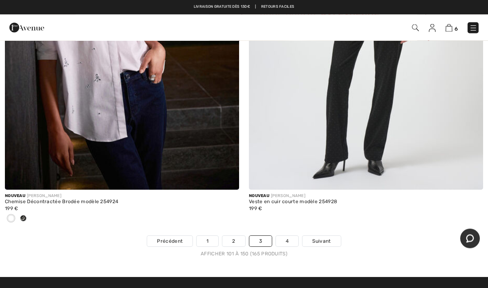
scroll to position [10036, 0]
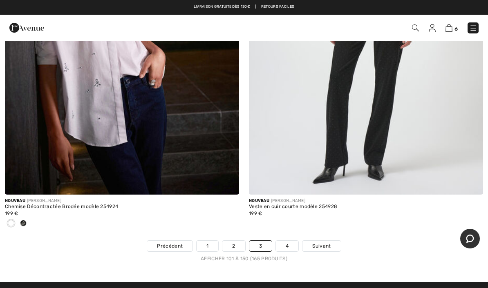
click at [292, 241] on link "4" at bounding box center [287, 246] width 22 height 11
click at [288, 241] on link "4" at bounding box center [287, 246] width 22 height 11
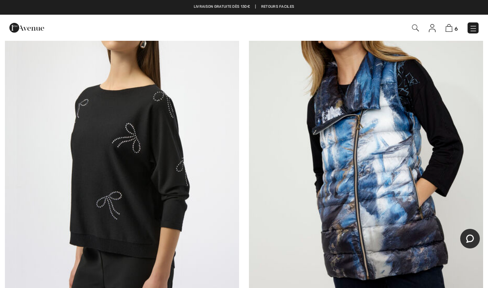
scroll to position [170, 0]
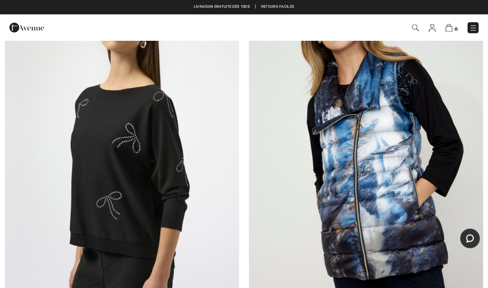
click at [395, 193] on img at bounding box center [366, 148] width 234 height 351
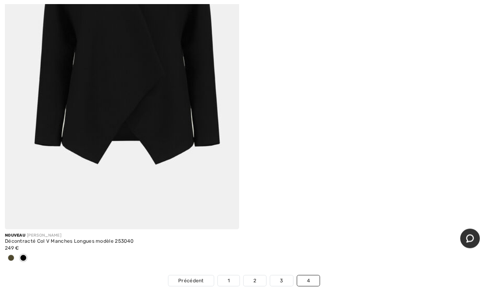
scroll to position [3094, 0]
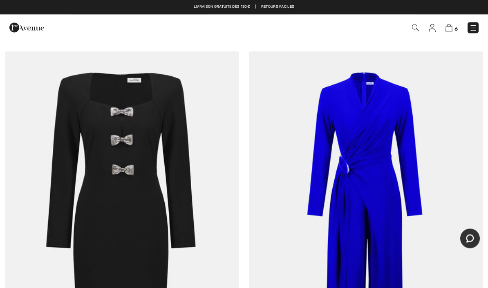
click at [477, 30] on img at bounding box center [473, 28] width 8 height 8
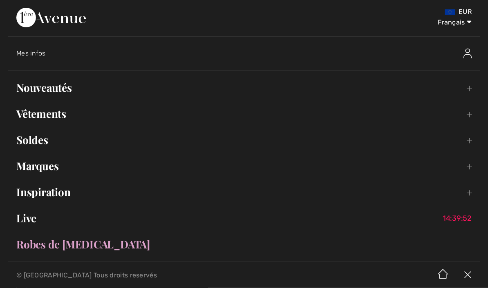
scroll to position [2524, 0]
click at [36, 146] on link "Soldes Toggle submenu" at bounding box center [243, 141] width 471 height 18
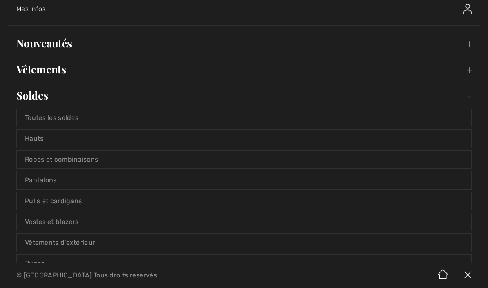
scroll to position [47, 0]
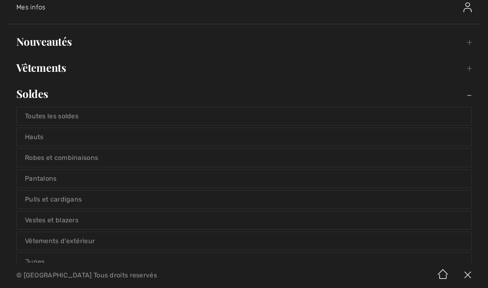
click at [74, 225] on link "Vestes et blazers" at bounding box center [244, 221] width 454 height 18
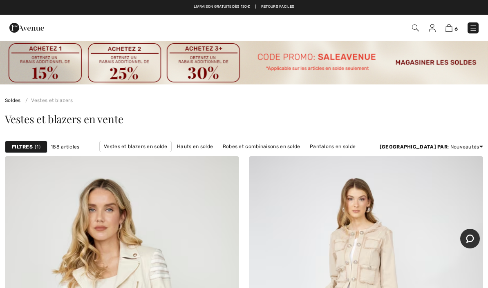
click at [22, 150] on strong "Filtres" at bounding box center [22, 146] width 21 height 7
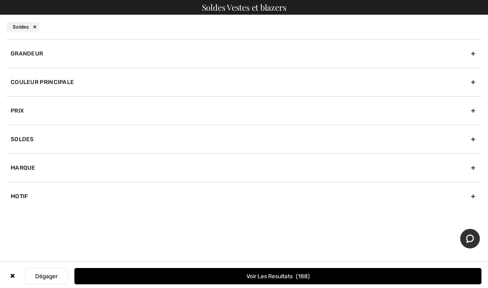
click at [35, 58] on div "Grandeur" at bounding box center [244, 53] width 475 height 29
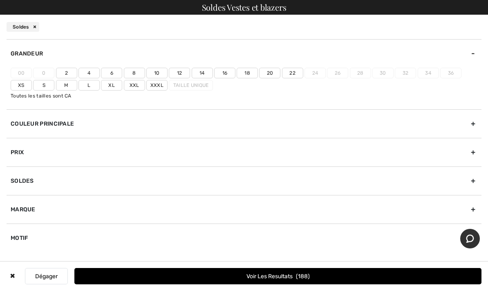
click at [254, 73] on label "18" at bounding box center [246, 73] width 21 height 11
click at [0, 0] on input"] "18" at bounding box center [0, 0] width 0 height 0
click at [134, 89] on label "Xxl" at bounding box center [134, 85] width 21 height 11
click at [0, 0] on input"] "Xxl" at bounding box center [0, 0] width 0 height 0
click at [290, 285] on button "Voir les resultats 47" at bounding box center [277, 276] width 407 height 16
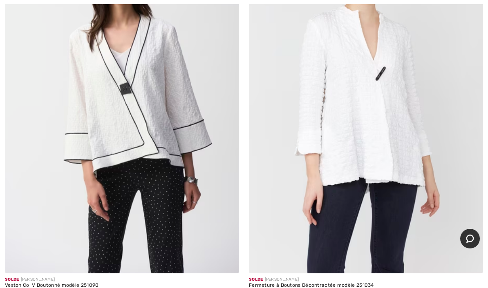
scroll to position [3086, 0]
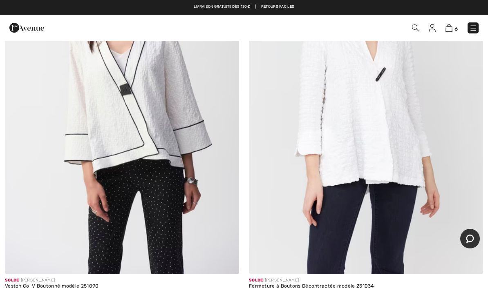
click at [381, 171] on img at bounding box center [366, 99] width 234 height 351
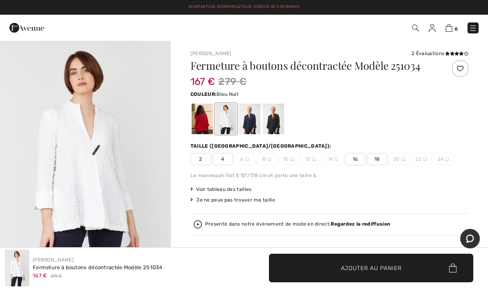
click at [252, 117] on div at bounding box center [249, 119] width 21 height 31
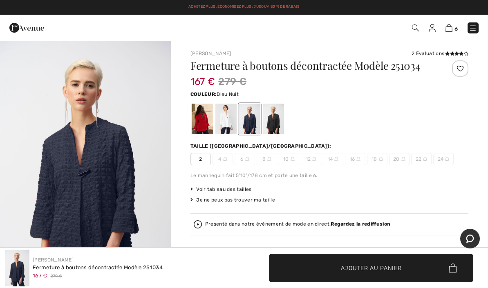
click at [280, 127] on div at bounding box center [273, 119] width 21 height 31
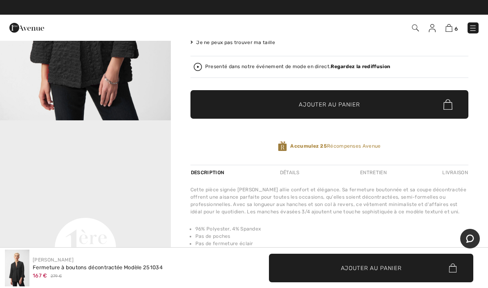
scroll to position [149, 0]
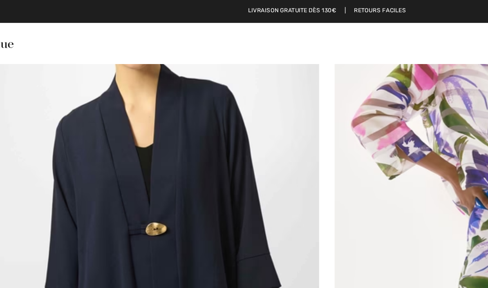
scroll to position [3470, 0]
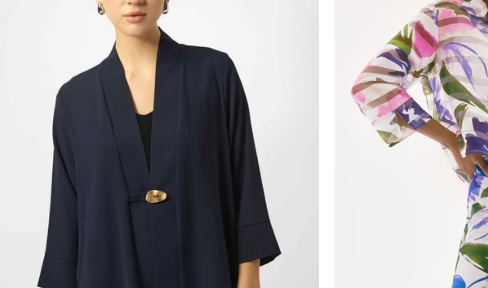
click at [134, 156] on img at bounding box center [122, 128] width 234 height 351
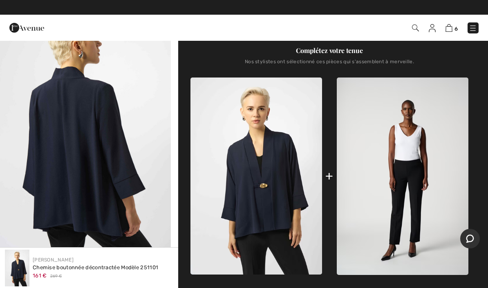
scroll to position [275, 0]
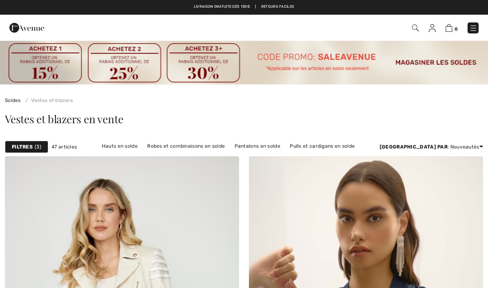
checkbox input "true"
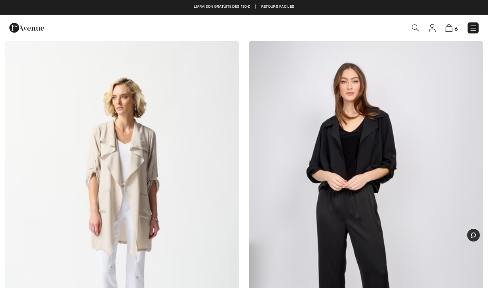
scroll to position [9012, 0]
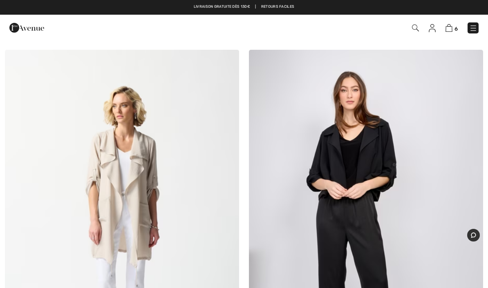
click at [378, 154] on img at bounding box center [366, 225] width 234 height 351
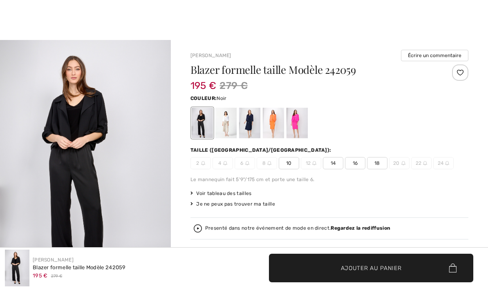
checkbox input "true"
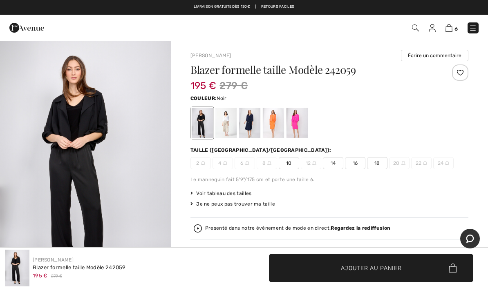
click at [475, 25] on img at bounding box center [472, 28] width 8 height 8
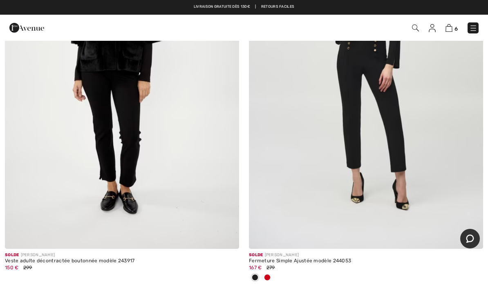
click at [473, 26] on img at bounding box center [473, 28] width 8 height 8
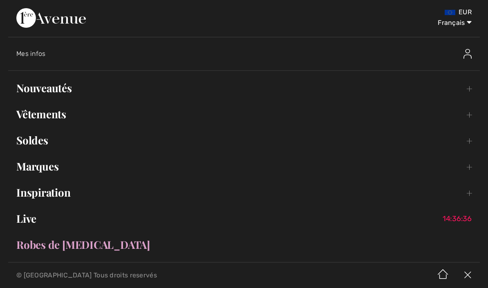
click at [32, 140] on link "Soldes Toggle submenu" at bounding box center [243, 141] width 471 height 18
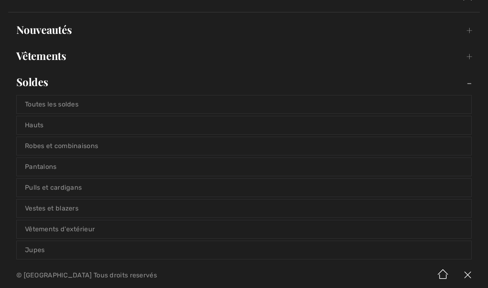
scroll to position [63, 0]
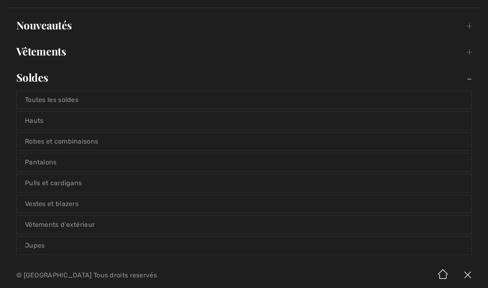
click at [38, 122] on link "Hauts" at bounding box center [244, 121] width 454 height 18
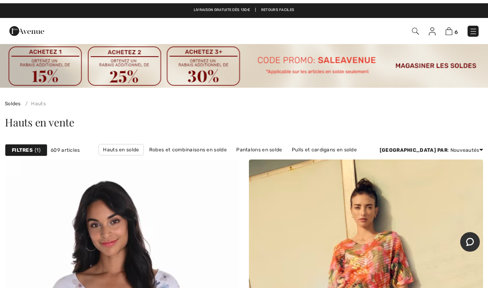
scroll to position [5, 0]
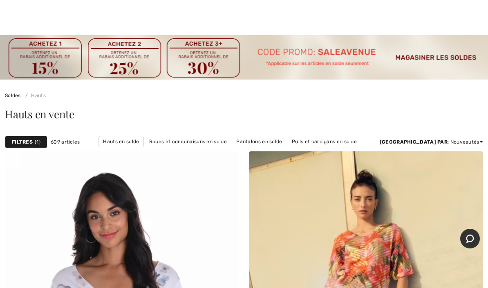
click at [31, 146] on div "Filtres 1" at bounding box center [26, 142] width 42 height 12
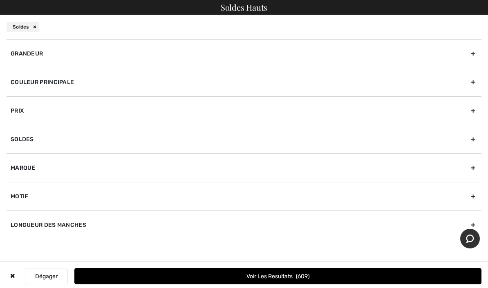
click at [50, 57] on div "Grandeur" at bounding box center [244, 53] width 475 height 29
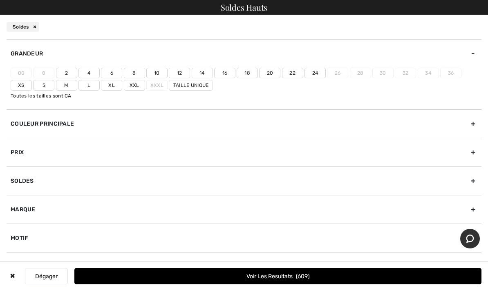
click at [245, 74] on label "18" at bounding box center [246, 73] width 21 height 11
click at [0, 0] on input"] "18" at bounding box center [0, 0] width 0 height 0
click at [134, 87] on label "Xxl" at bounding box center [134, 85] width 21 height 11
click at [0, 0] on input"] "Xxl" at bounding box center [0, 0] width 0 height 0
click at [283, 277] on button "Voir les resultats 110" at bounding box center [277, 276] width 407 height 16
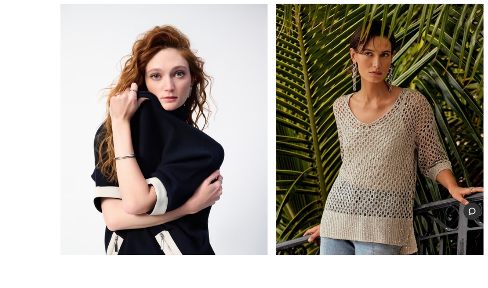
scroll to position [185, 0]
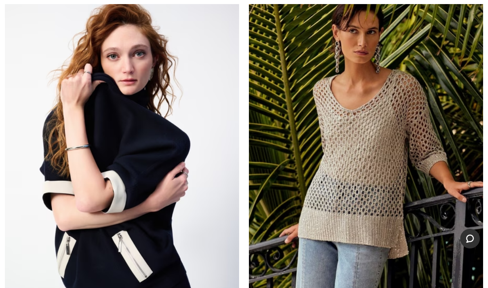
click at [150, 195] on img at bounding box center [122, 146] width 234 height 351
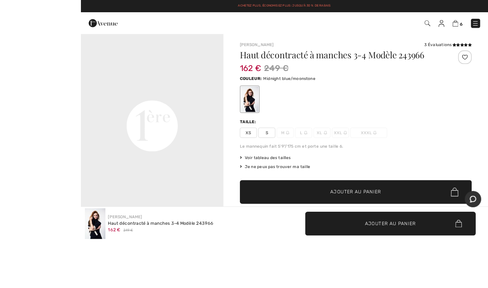
scroll to position [36, 0]
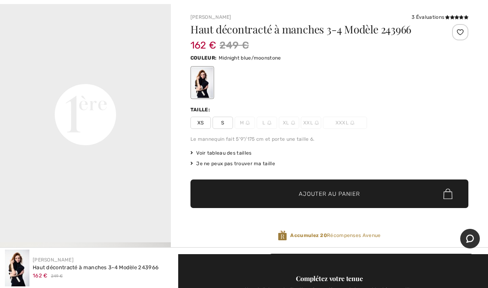
click at [339, 84] on div at bounding box center [329, 83] width 278 height 34
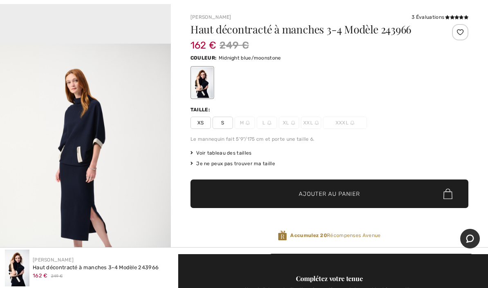
scroll to position [700, 0]
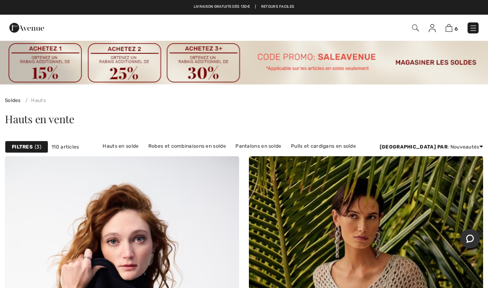
click at [28, 147] on strong "Filtres" at bounding box center [22, 146] width 21 height 7
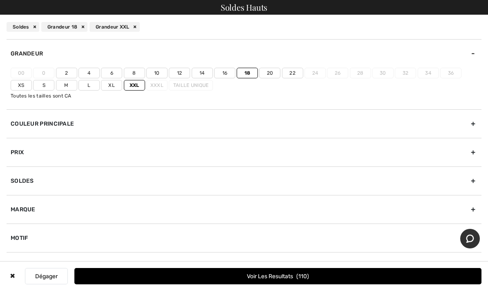
click at [282, 277] on button "Voir les resultats 110" at bounding box center [277, 276] width 407 height 16
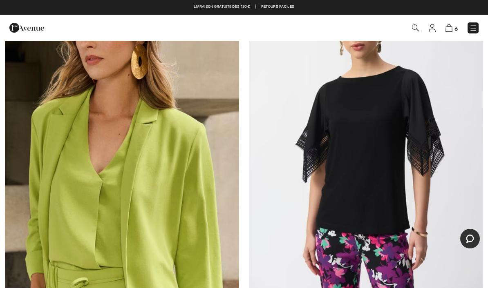
scroll to position [5505, 0]
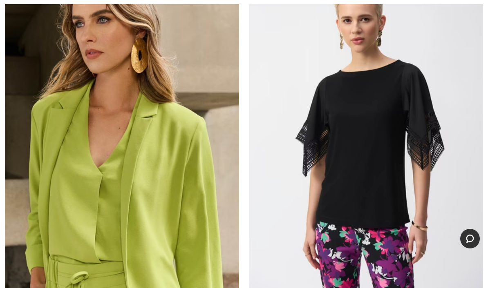
click at [119, 195] on img at bounding box center [122, 139] width 234 height 351
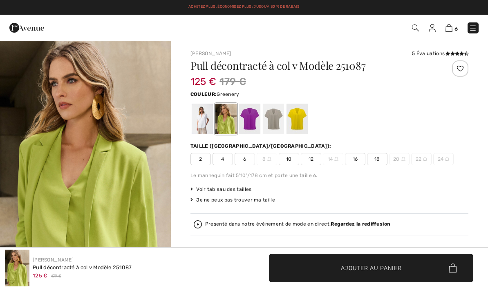
checkbox input "true"
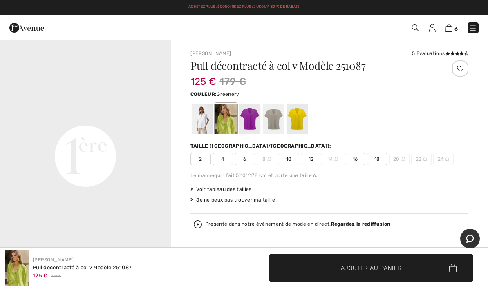
scroll to position [530, 0]
click at [204, 125] on div at bounding box center [202, 119] width 21 height 31
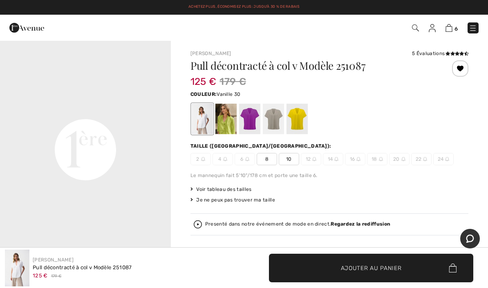
click at [252, 128] on div at bounding box center [249, 119] width 21 height 31
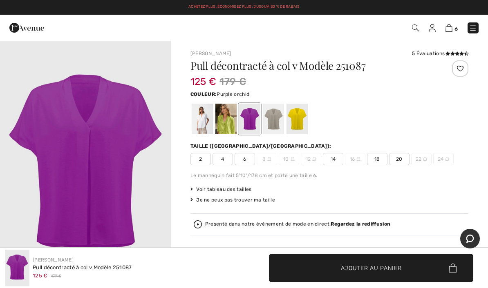
scroll to position [0, 0]
click at [277, 127] on div at bounding box center [273, 119] width 21 height 31
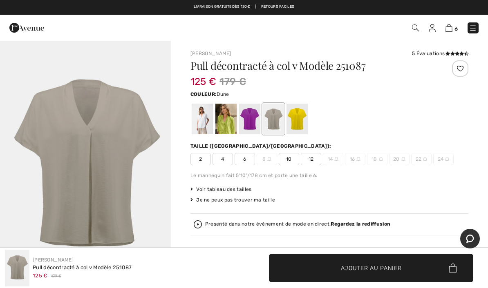
click at [301, 120] on div at bounding box center [296, 119] width 21 height 31
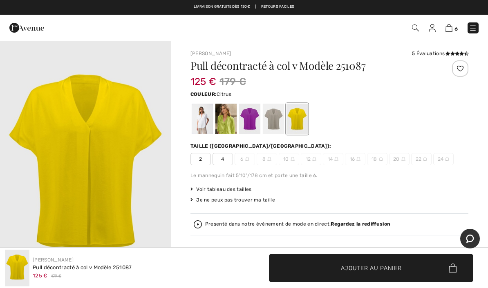
click at [230, 125] on div at bounding box center [225, 119] width 21 height 31
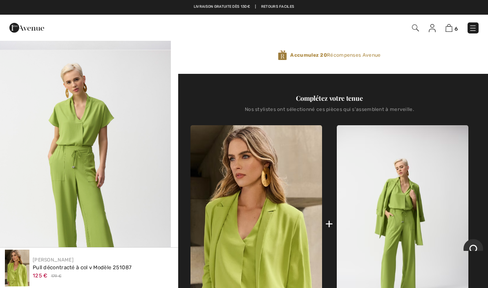
scroll to position [74, 0]
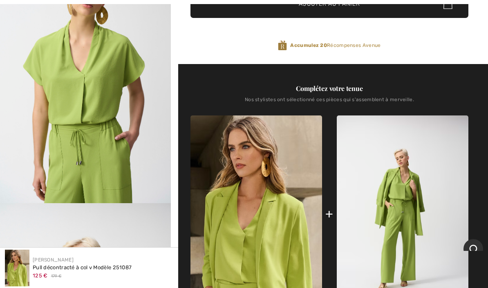
click at [167, 203] on img "3 / 7" at bounding box center [85, 75] width 171 height 256
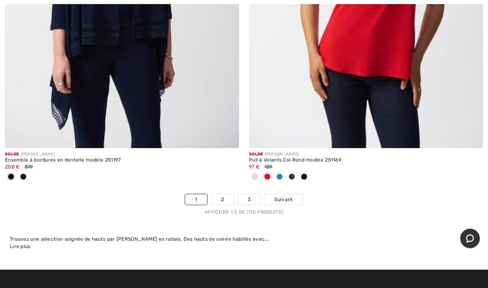
scroll to position [10192, 0]
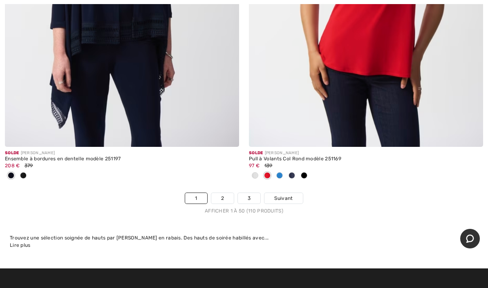
click at [227, 193] on link "2" at bounding box center [222, 198] width 22 height 11
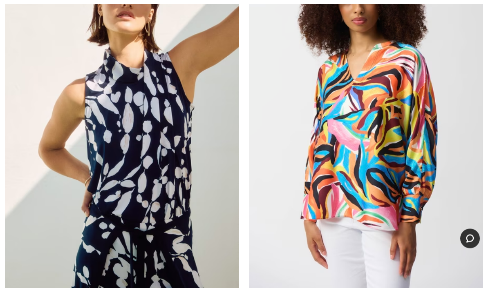
scroll to position [614, 0]
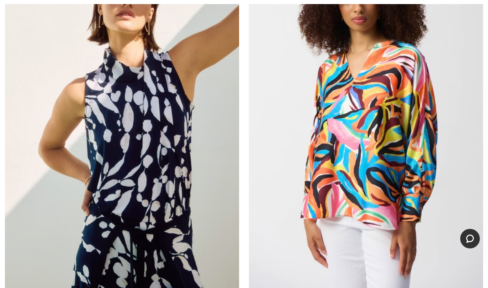
click at [411, 184] on img at bounding box center [366, 115] width 234 height 351
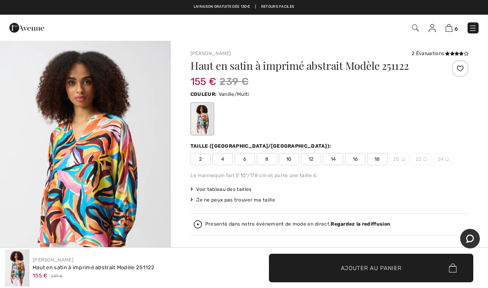
click at [259, 187] on div "Voir tableau des tailles" at bounding box center [329, 189] width 278 height 7
click at [381, 156] on span "18" at bounding box center [377, 159] width 20 height 12
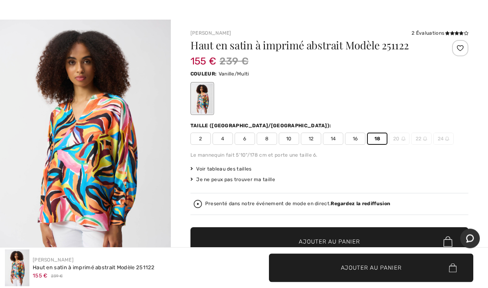
scroll to position [21, 0]
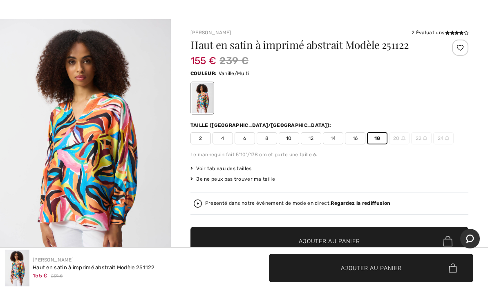
click at [336, 242] on span "Ajouter au panier" at bounding box center [329, 241] width 61 height 9
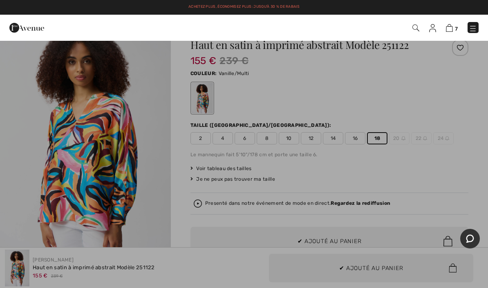
click at [422, 174] on div at bounding box center [244, 144] width 488 height 288
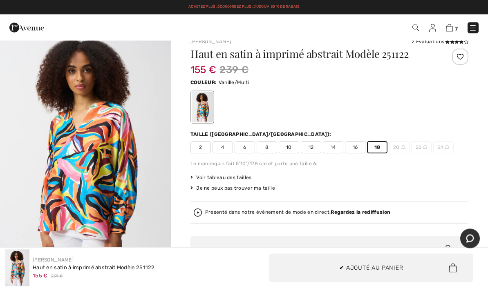
scroll to position [0, 0]
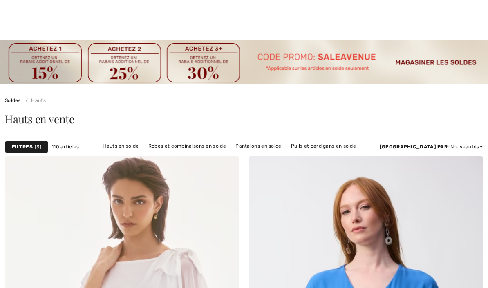
checkbox input "true"
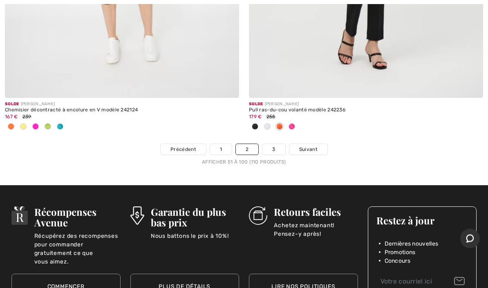
scroll to position [10187, 0]
click at [280, 144] on link "3" at bounding box center [273, 149] width 22 height 11
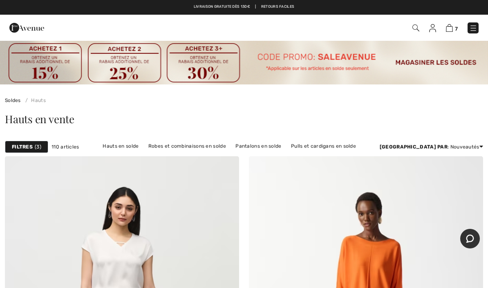
click at [450, 30] on img at bounding box center [449, 28] width 7 height 8
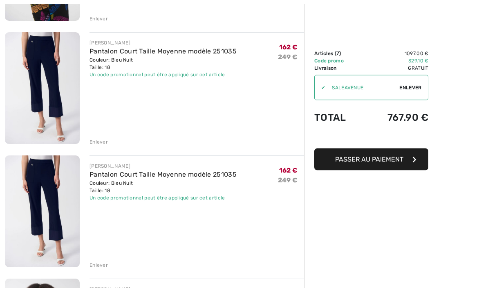
scroll to position [569, 0]
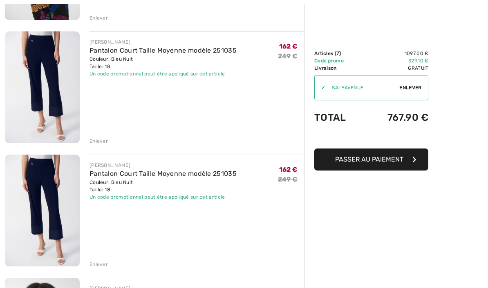
click at [100, 264] on div "Enlever" at bounding box center [98, 264] width 18 height 7
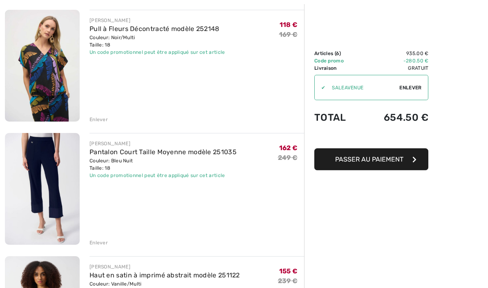
scroll to position [468, 0]
click at [127, 152] on link "Pantalon Court Taille Moyenne modèle 251035" at bounding box center [162, 152] width 147 height 8
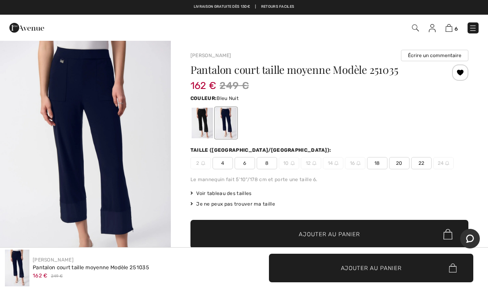
click at [119, 159] on img "1 / 1" at bounding box center [85, 168] width 171 height 256
